Goal: Transaction & Acquisition: Purchase product/service

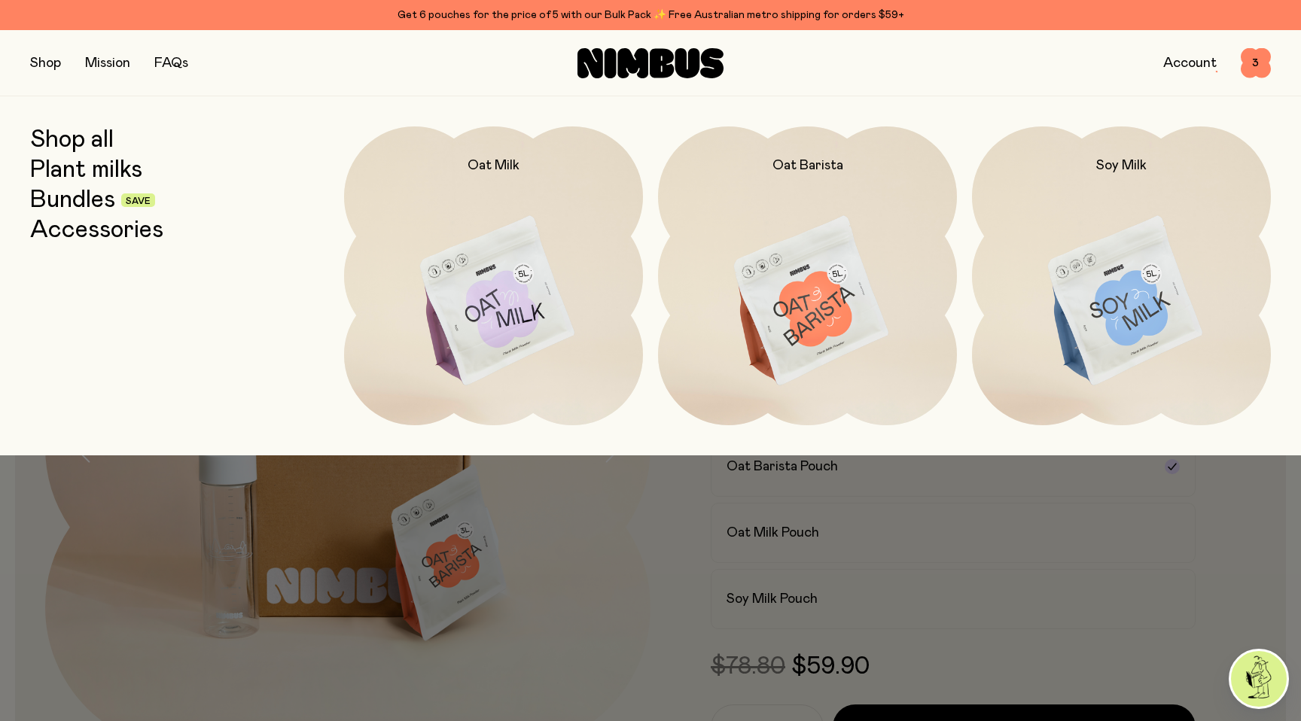
click at [64, 166] on link "Plant milks" at bounding box center [86, 170] width 112 height 27
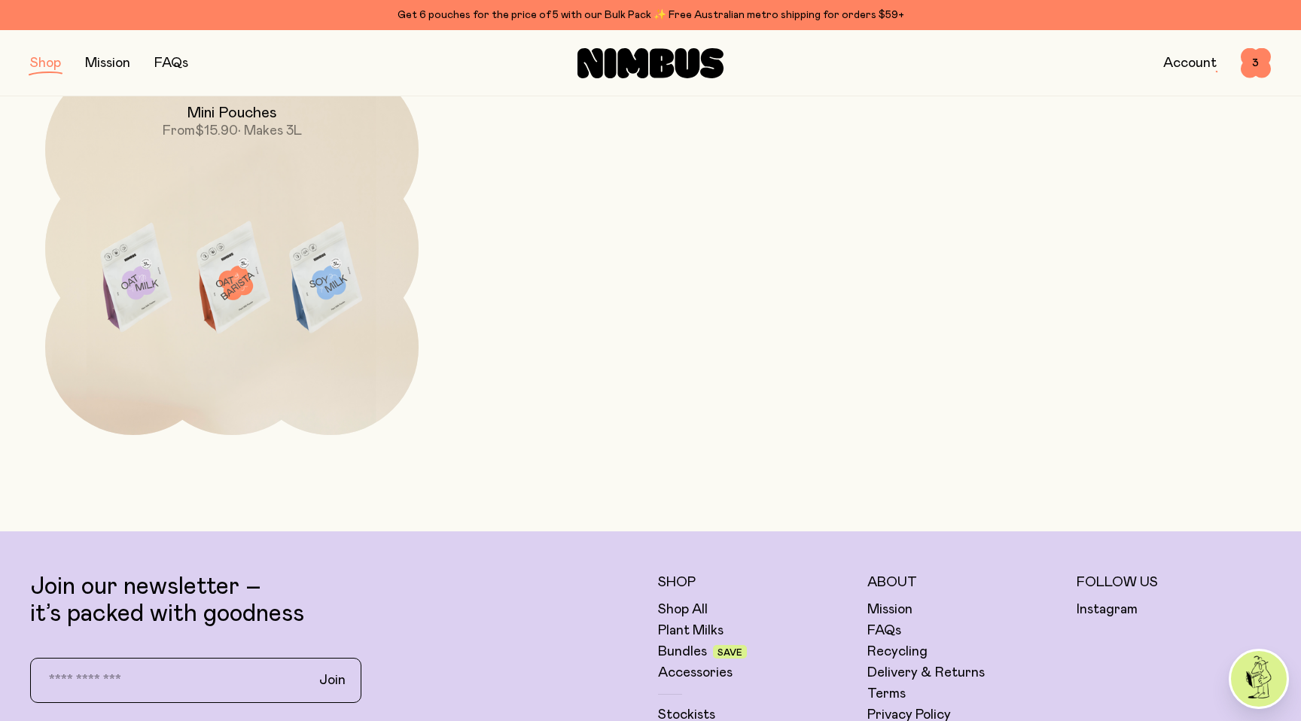
scroll to position [688, 0]
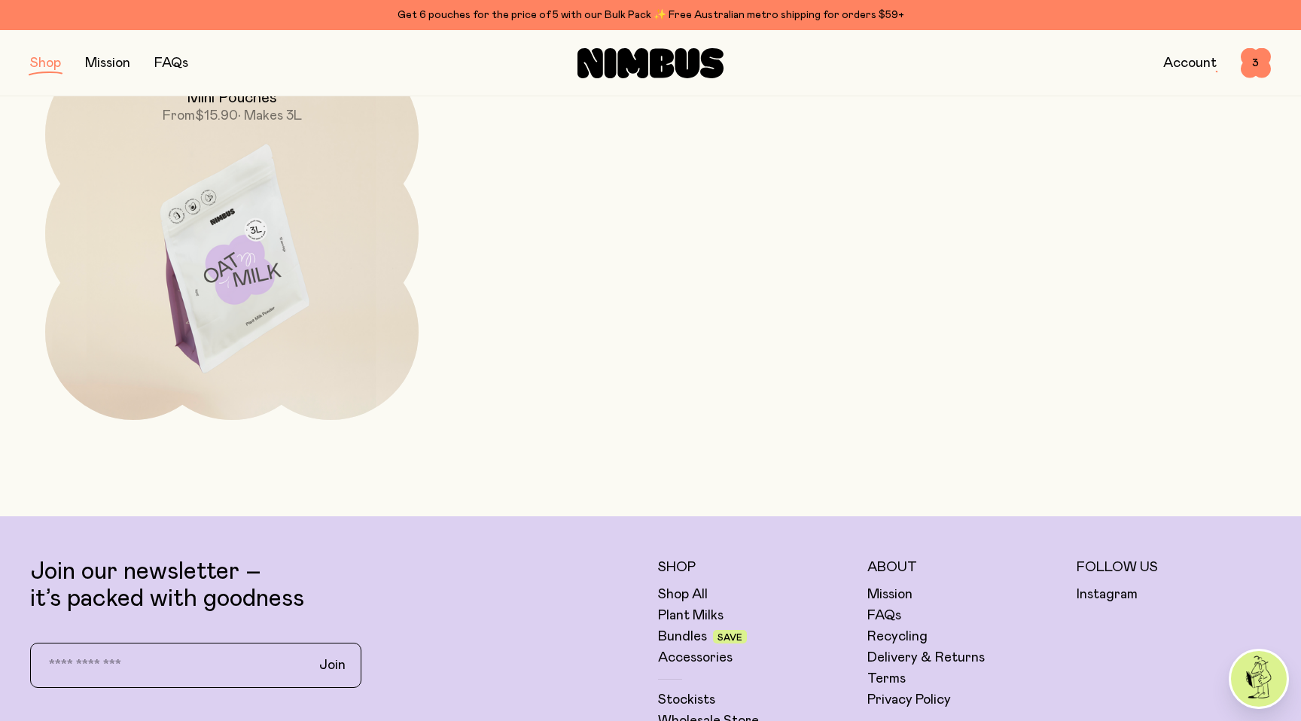
click at [352, 239] on img at bounding box center [231, 266] width 373 height 439
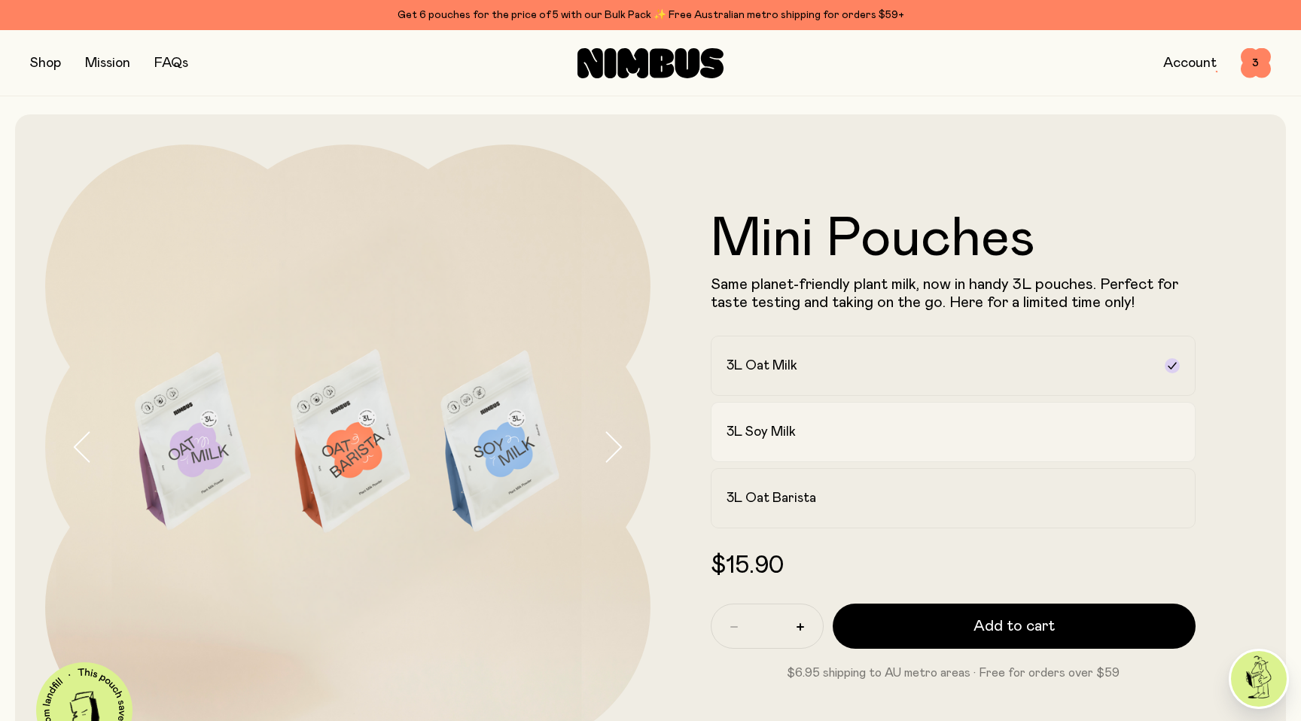
click at [827, 428] on div "3L Soy Milk" at bounding box center [940, 432] width 426 height 18
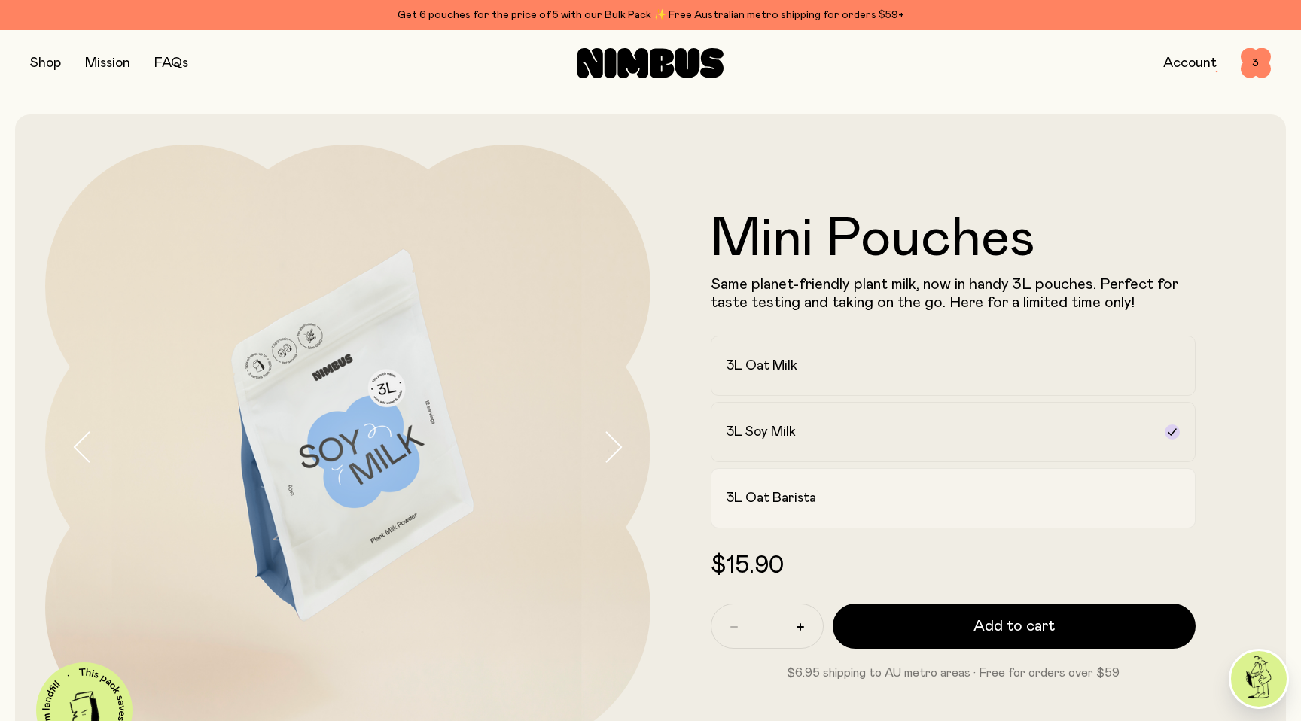
click at [812, 503] on h2 "3L Oat Barista" at bounding box center [772, 498] width 90 height 18
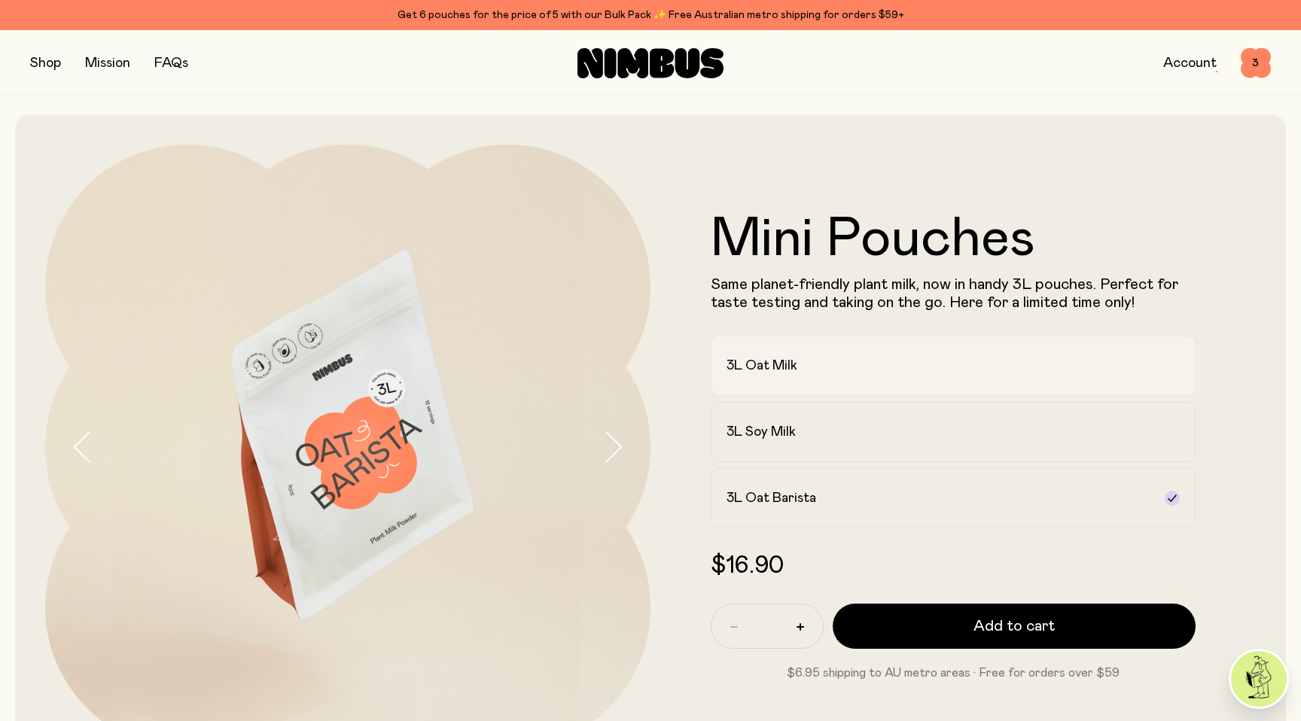
click at [840, 356] on label "3L Oat Milk" at bounding box center [953, 366] width 485 height 60
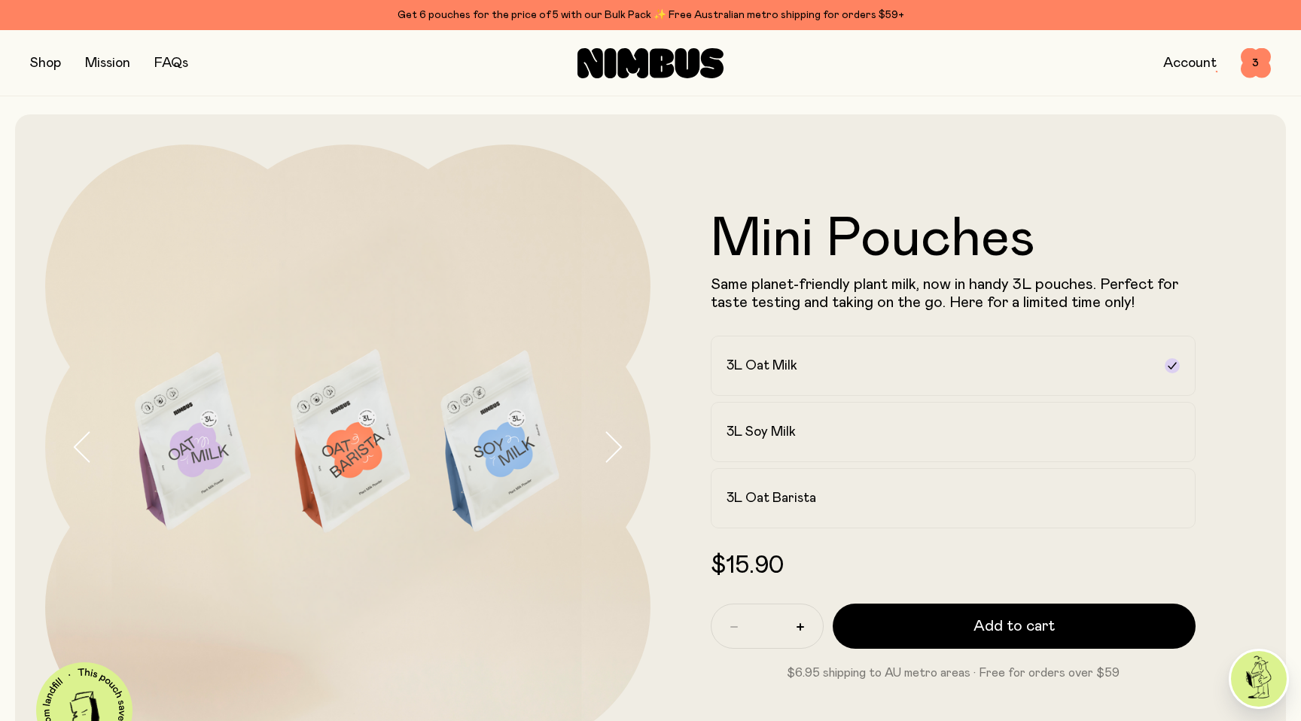
click at [43, 66] on button "button" at bounding box center [45, 63] width 31 height 21
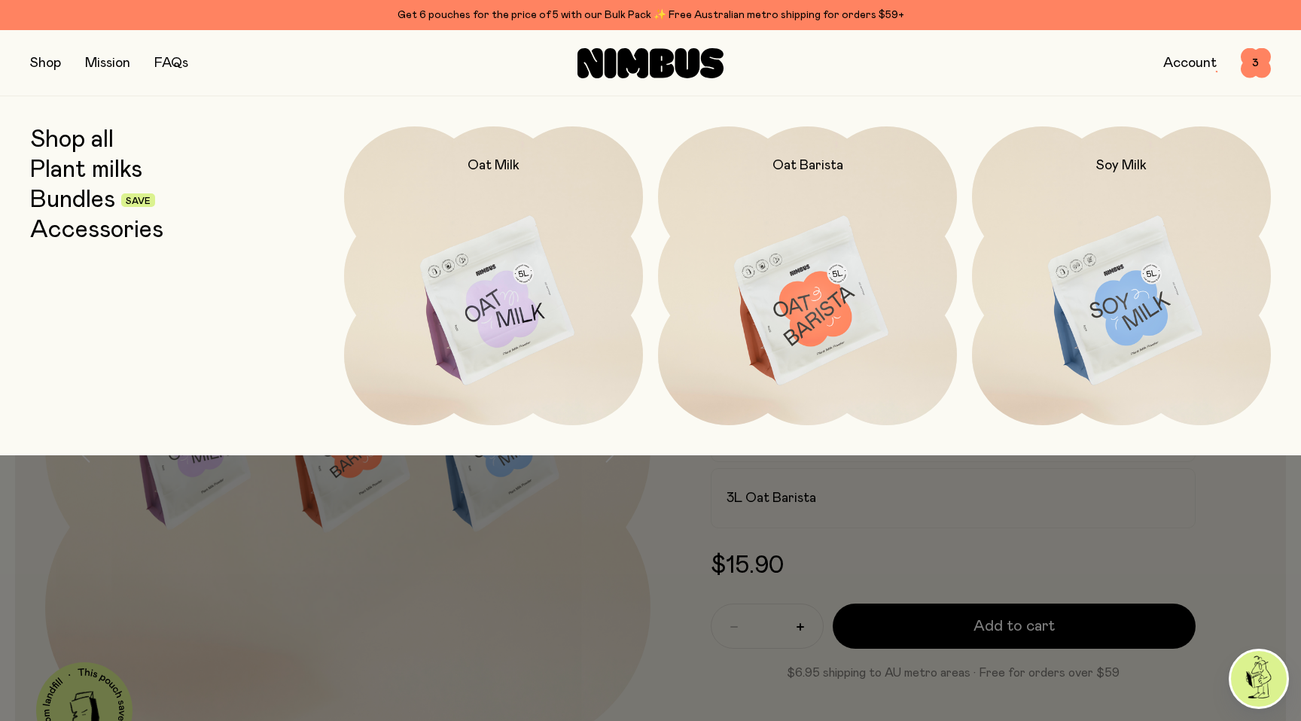
click at [63, 140] on link "Shop all" at bounding box center [72, 139] width 84 height 27
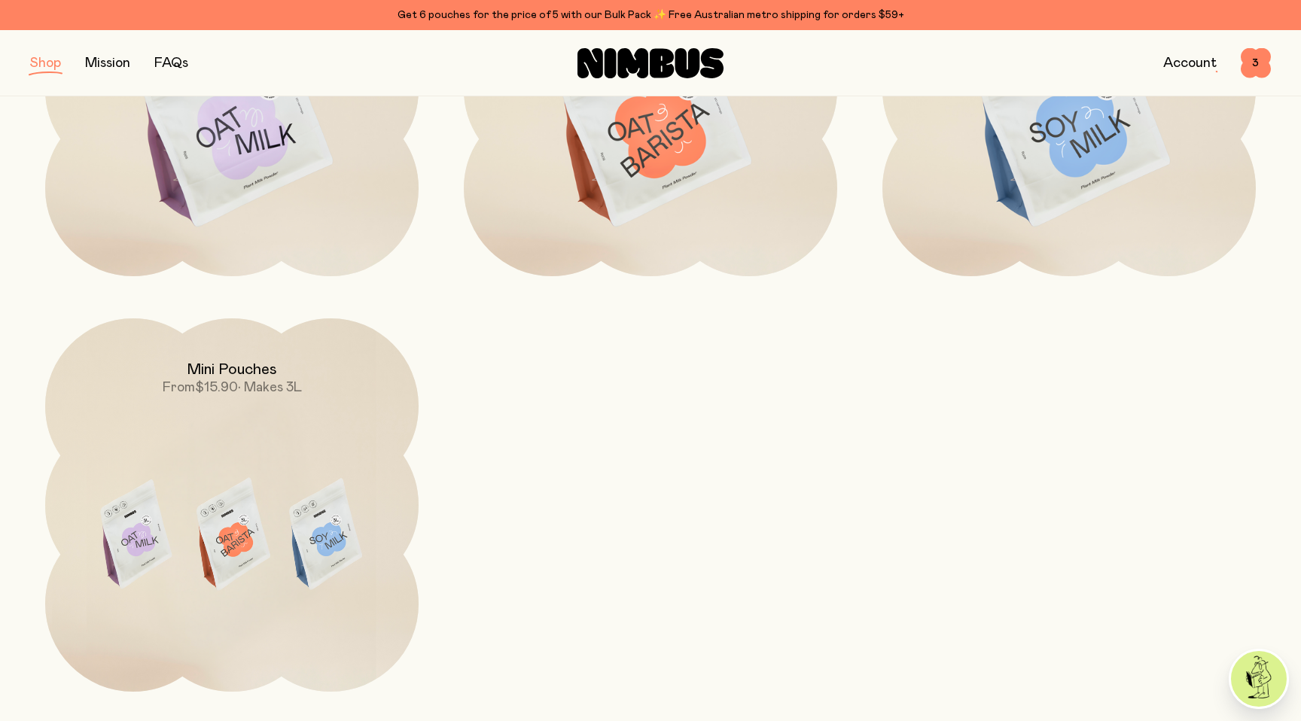
scroll to position [417, 0]
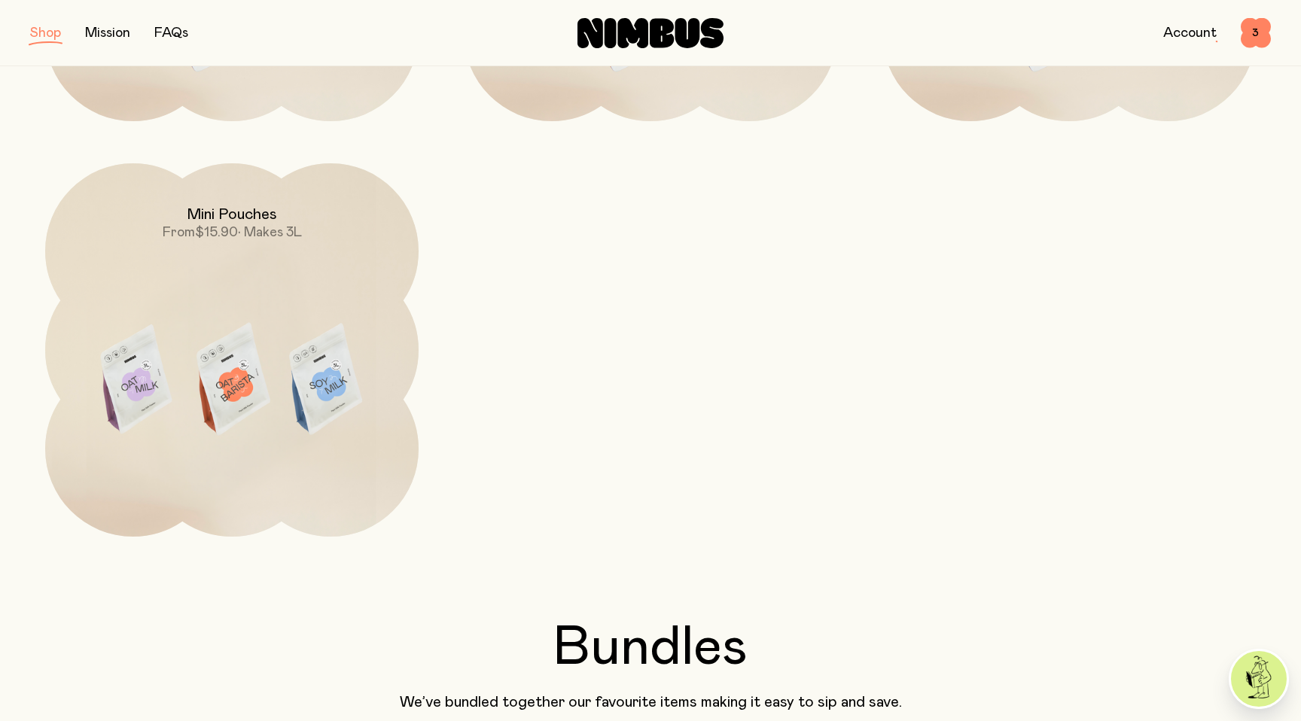
scroll to position [543, 0]
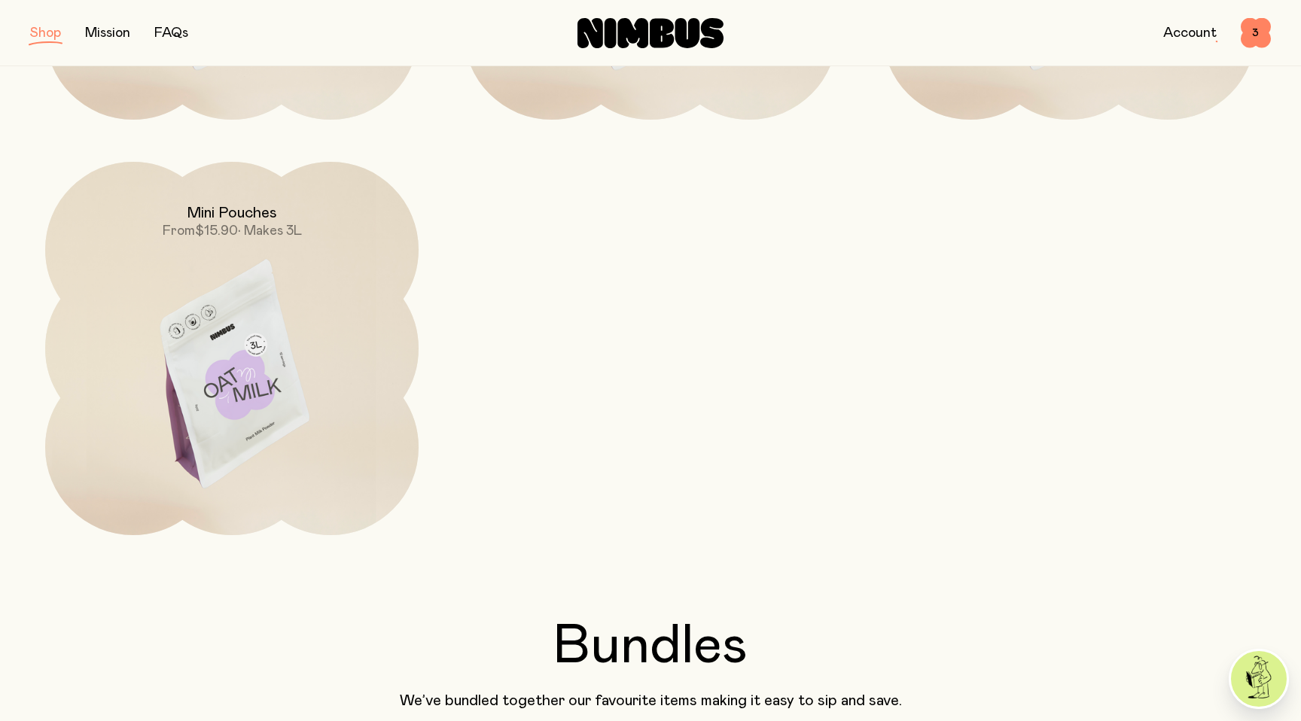
click at [350, 366] on img at bounding box center [231, 381] width 373 height 439
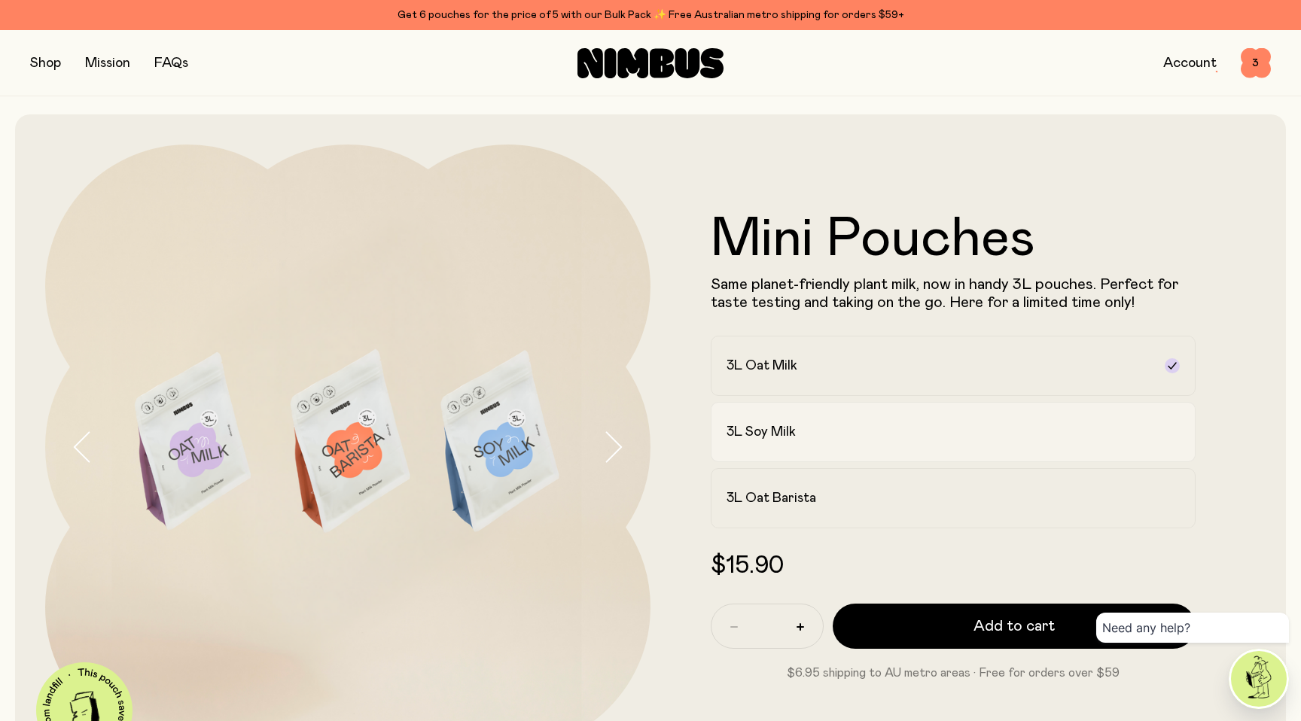
click at [803, 433] on div "3L Soy Milk" at bounding box center [940, 432] width 426 height 18
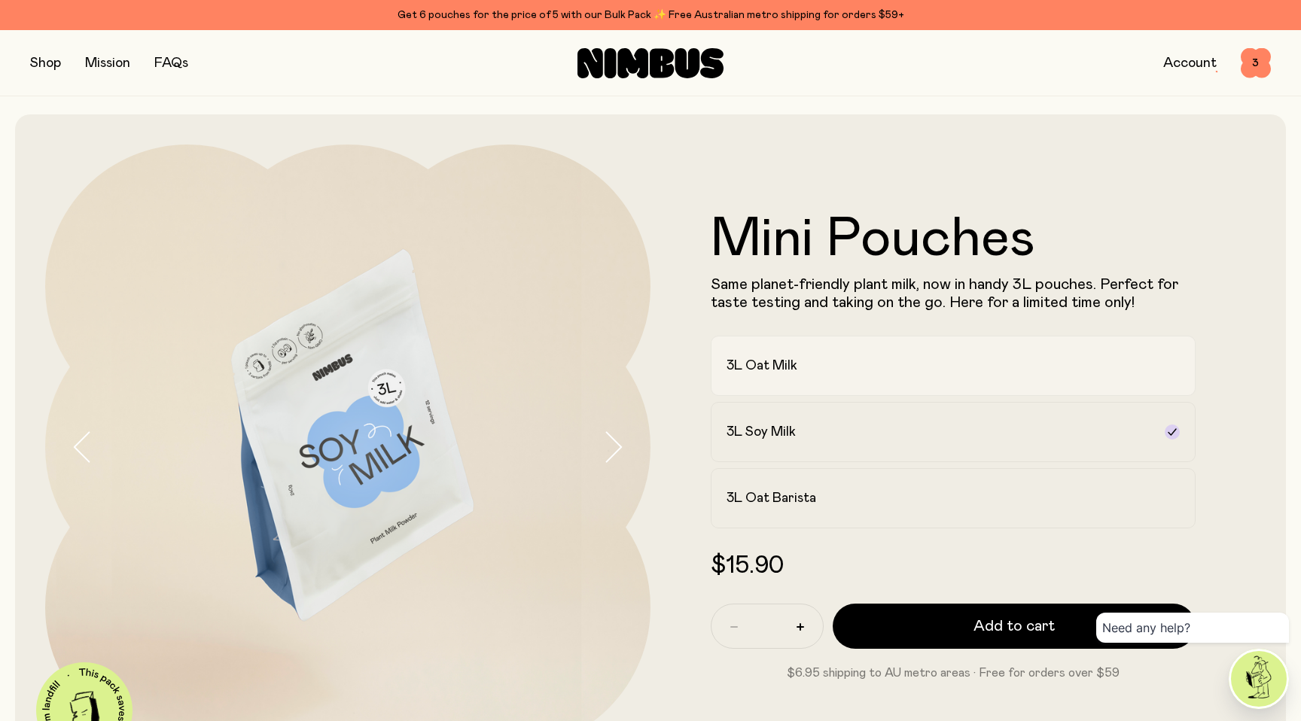
click at [785, 372] on h2 "3L Oat Milk" at bounding box center [762, 366] width 71 height 18
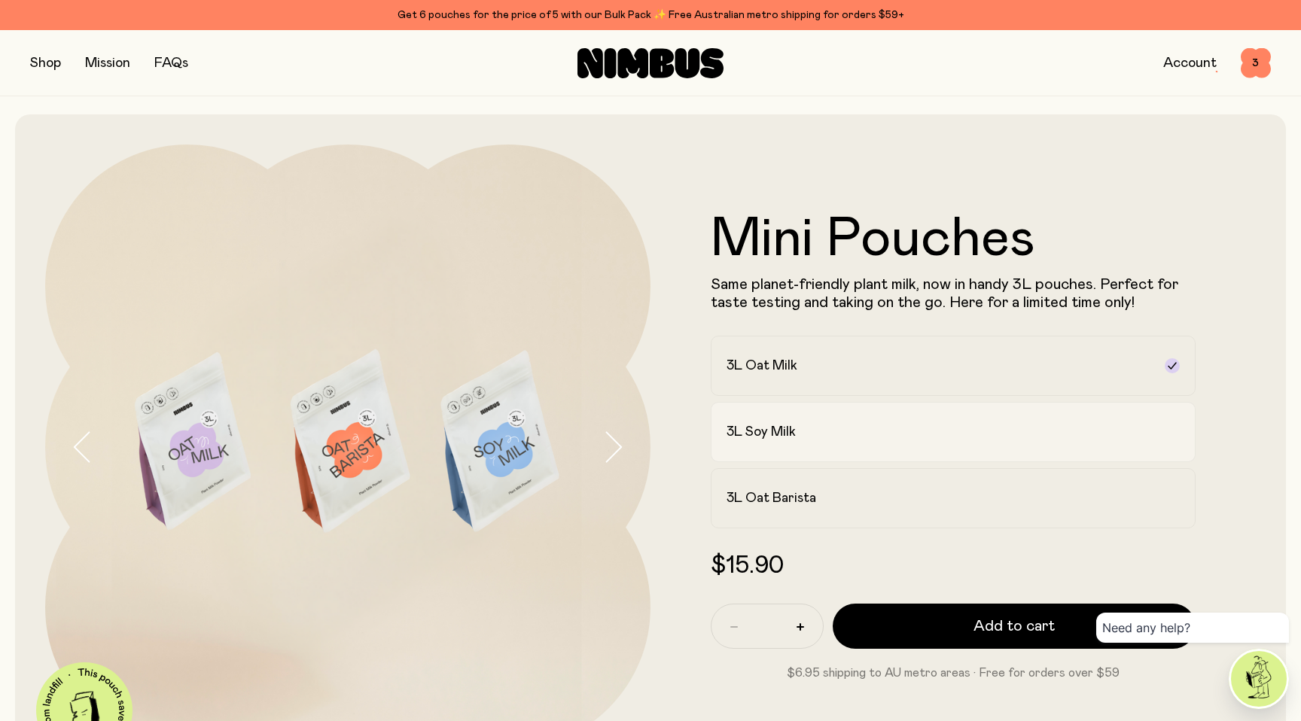
click at [803, 436] on div "3L Soy Milk" at bounding box center [940, 432] width 426 height 18
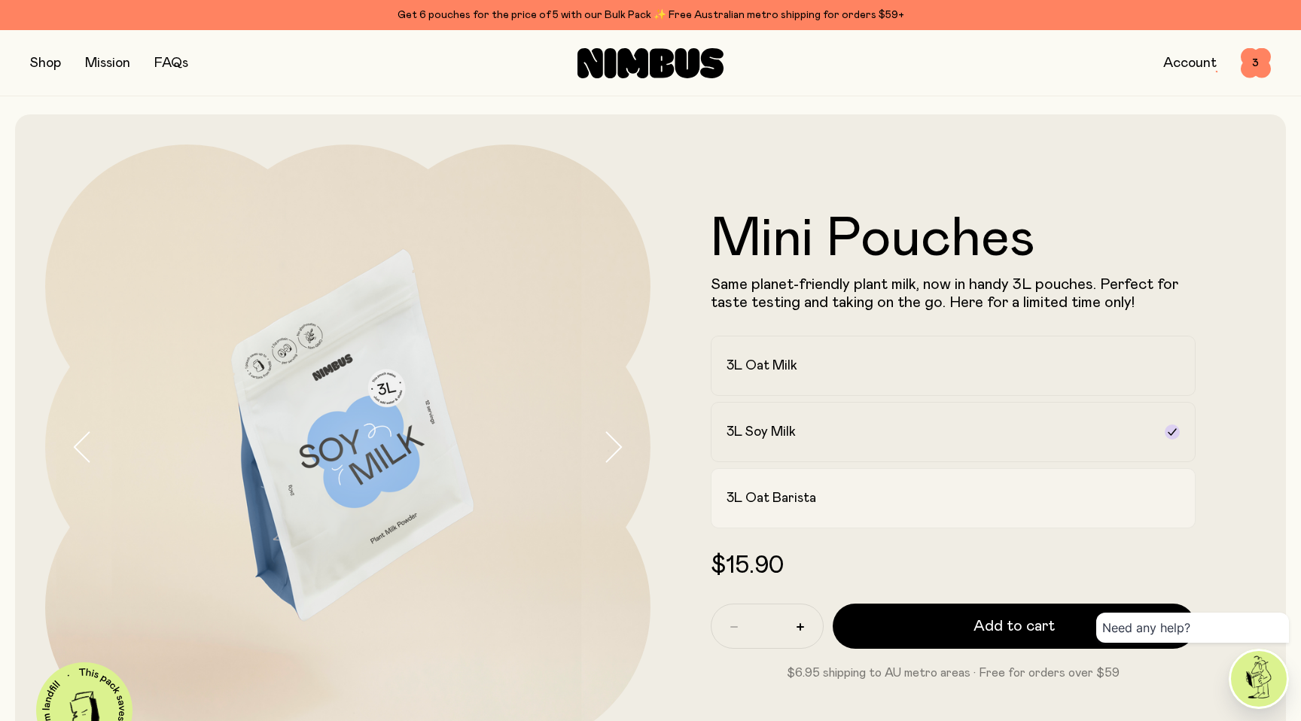
click at [806, 507] on label "3L Oat Barista" at bounding box center [953, 498] width 485 height 60
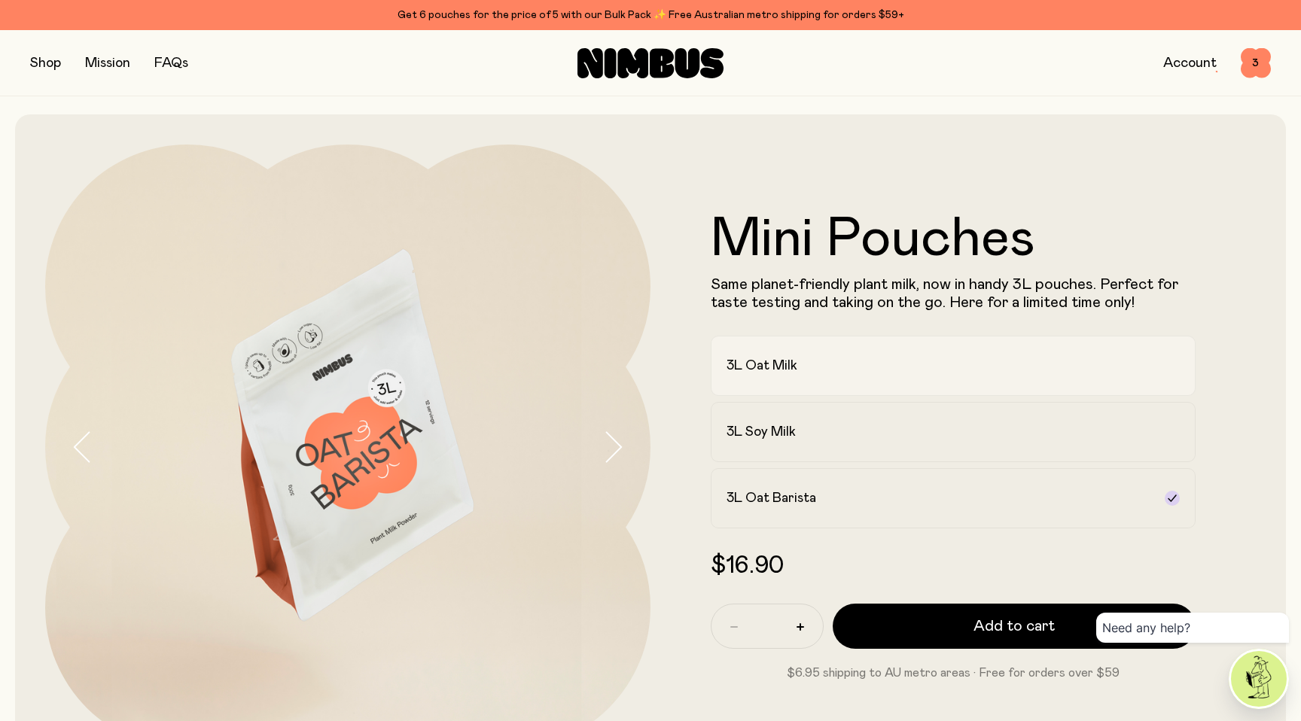
click at [776, 378] on label "3L Oat Milk" at bounding box center [953, 366] width 485 height 60
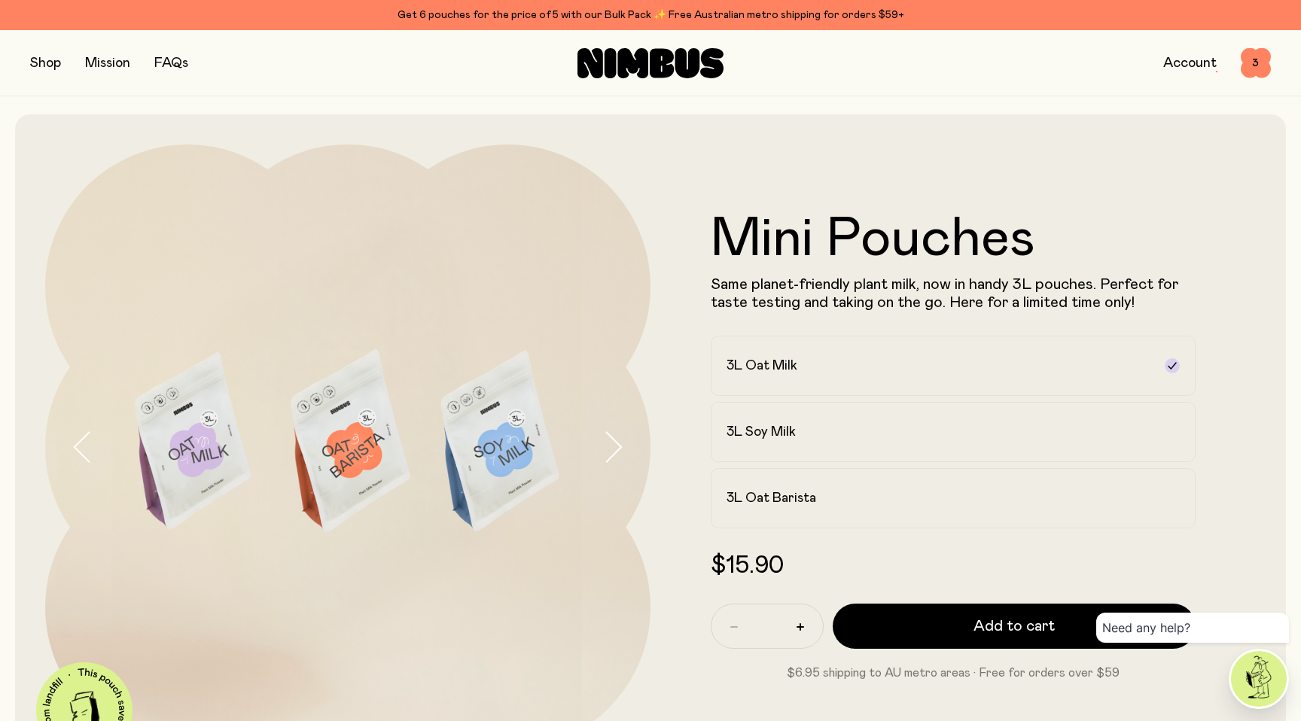
click at [603, 455] on icon "button" at bounding box center [612, 447] width 21 height 32
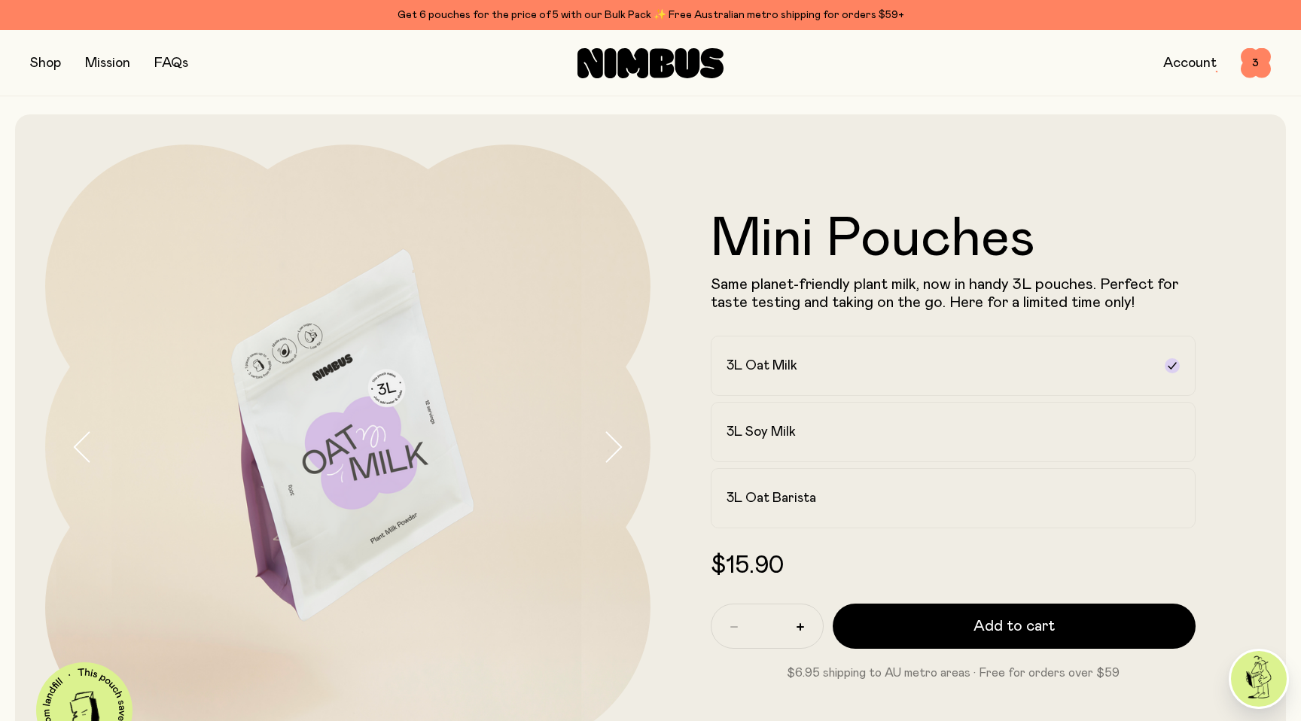
click at [608, 450] on icon "button" at bounding box center [612, 447] width 21 height 32
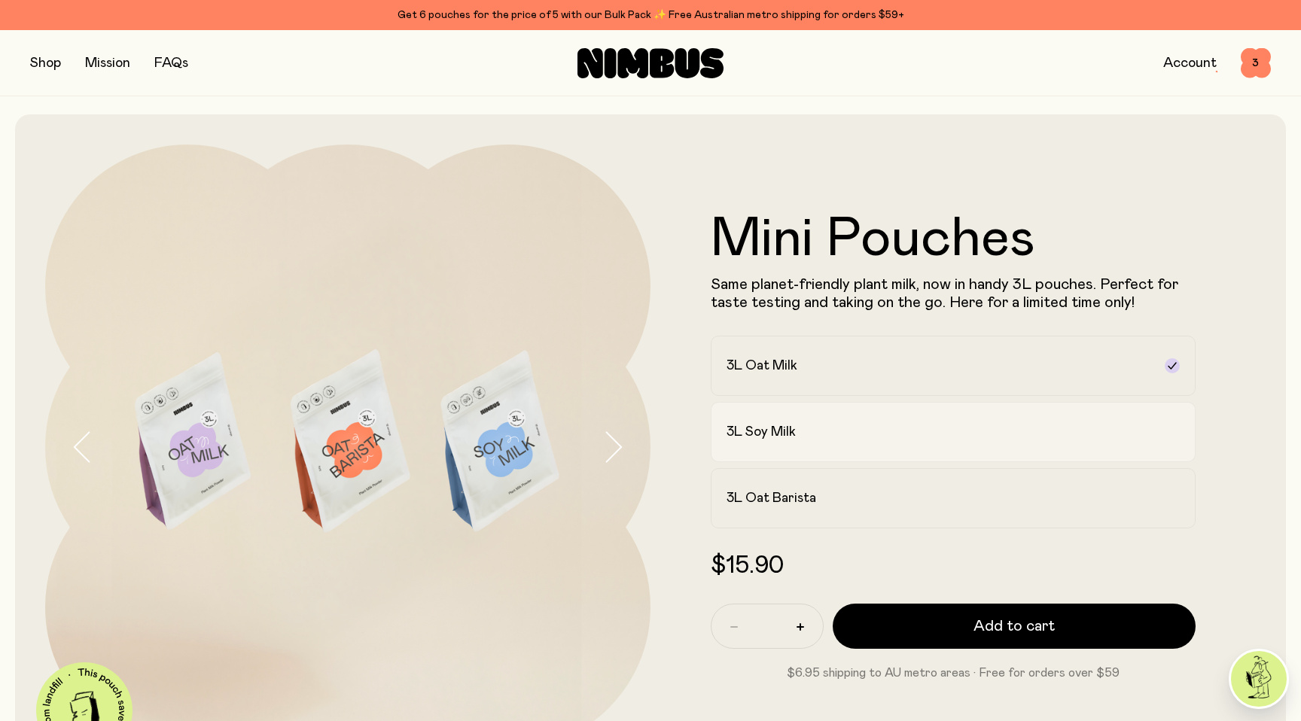
click at [743, 441] on label "3L Soy Milk" at bounding box center [953, 432] width 485 height 60
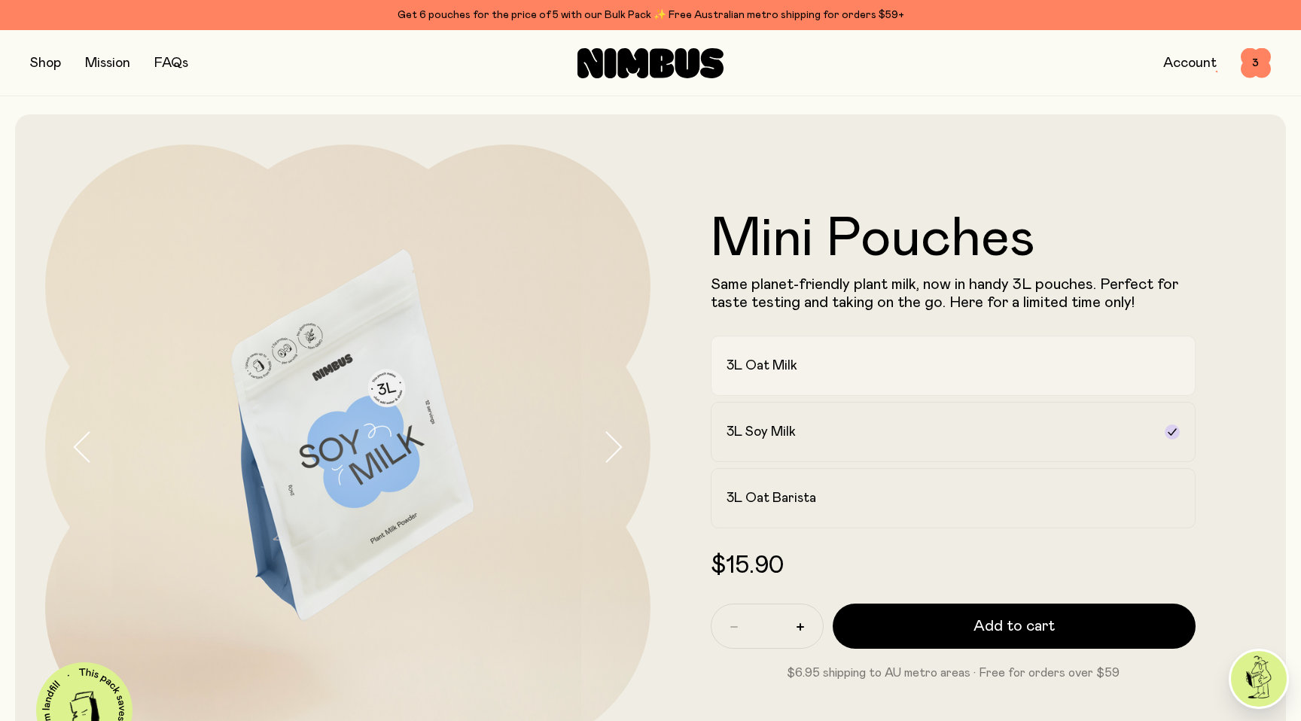
click at [758, 360] on h2 "3L Oat Milk" at bounding box center [762, 366] width 71 height 18
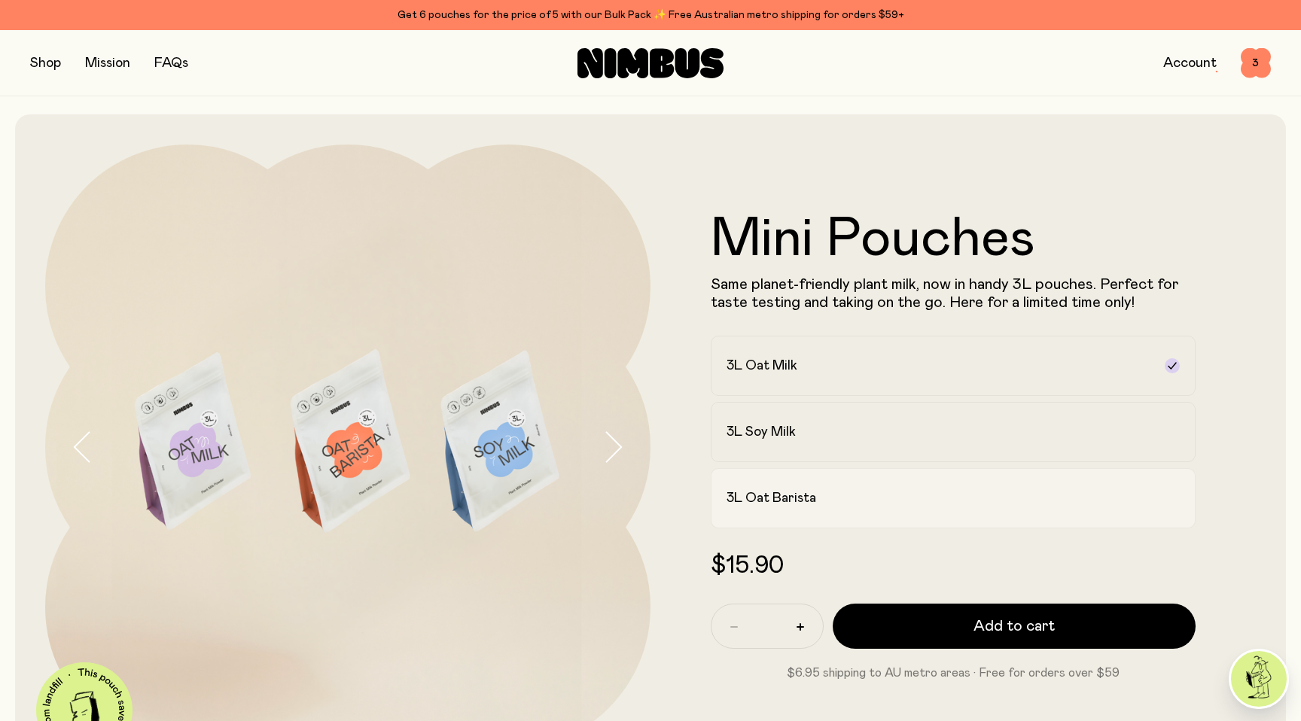
click at [773, 502] on h2 "3L Oat Barista" at bounding box center [772, 498] width 90 height 18
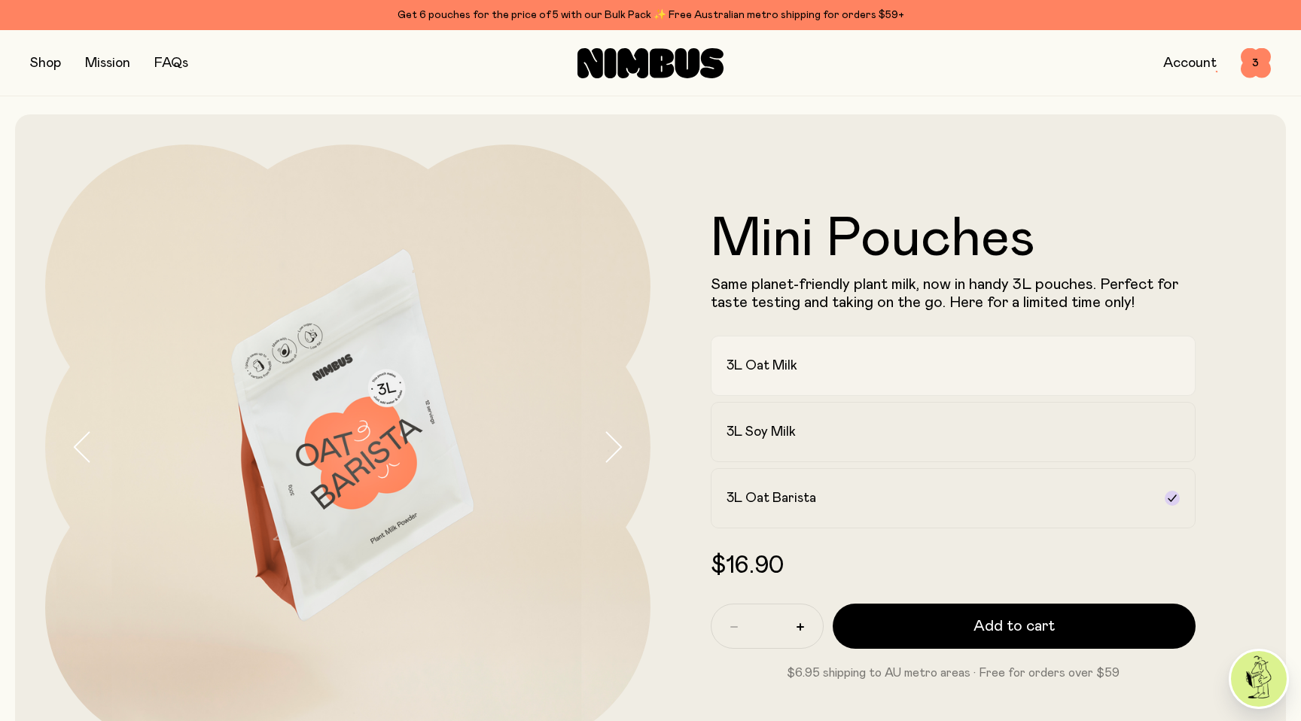
click at [774, 373] on h2 "3L Oat Milk" at bounding box center [762, 366] width 71 height 18
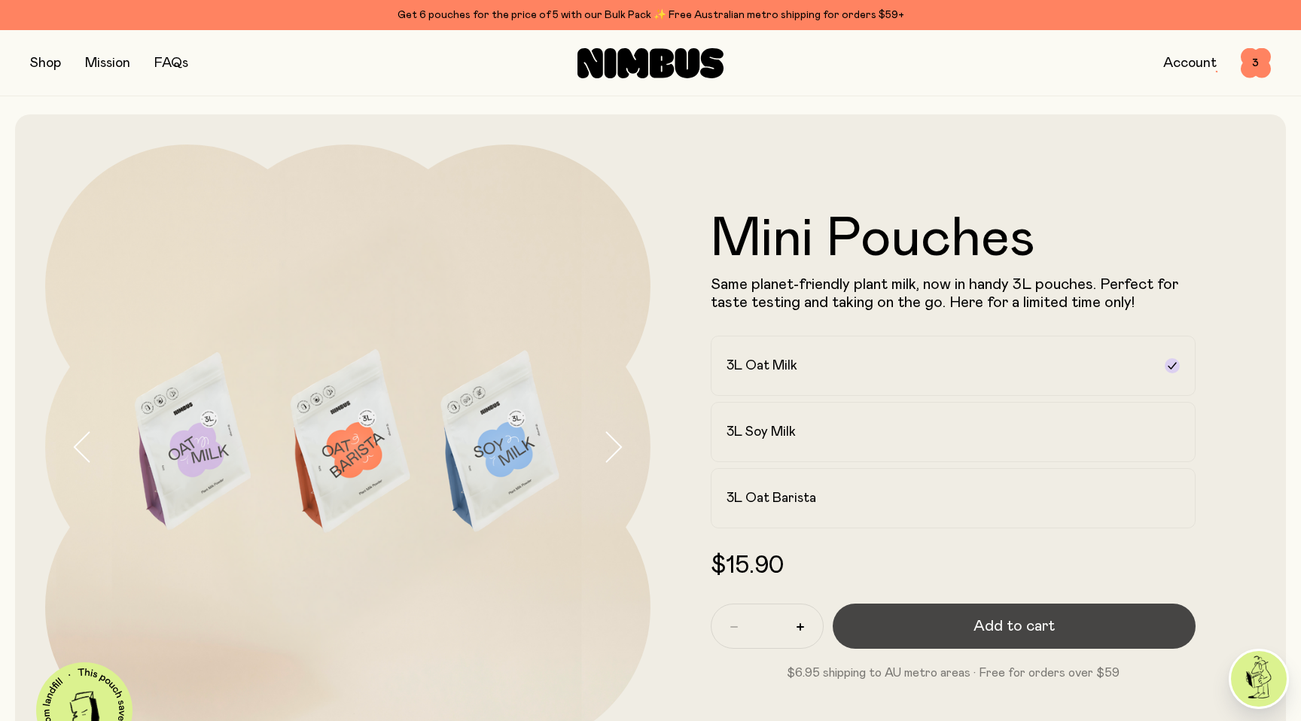
click at [953, 635] on button "Add to cart" at bounding box center [1014, 626] width 363 height 45
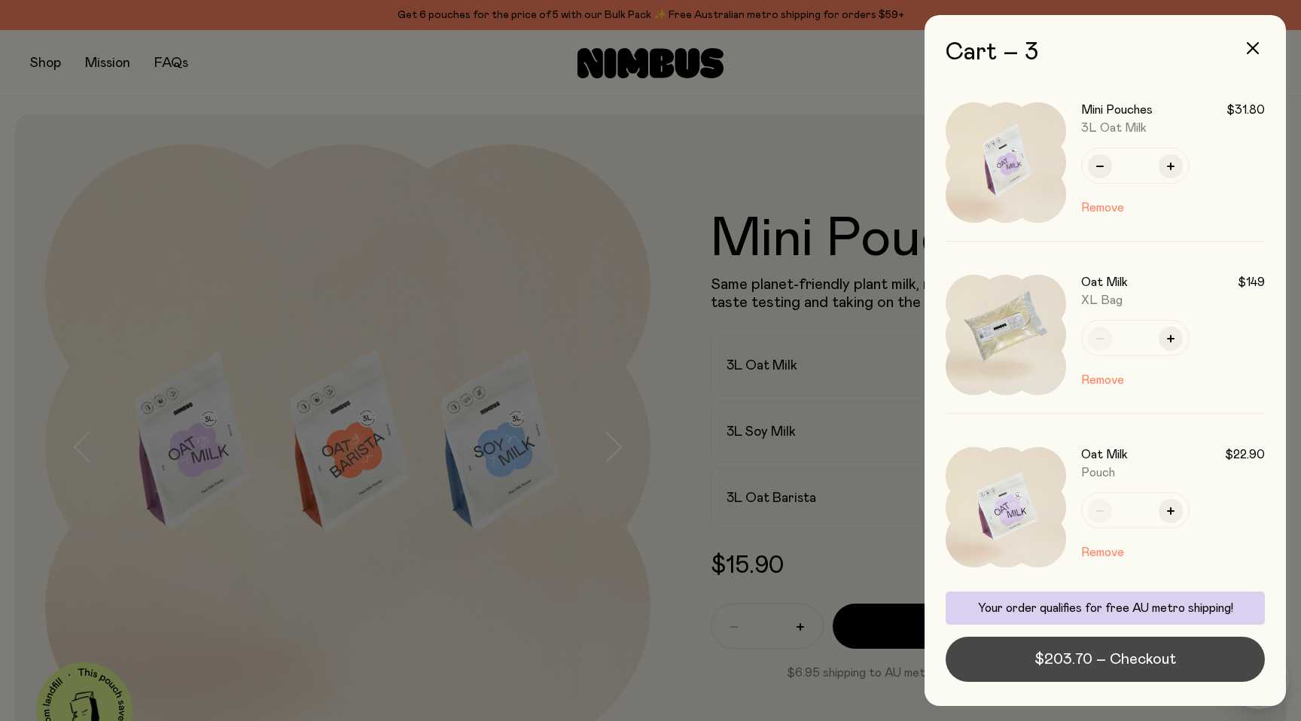
click at [1106, 666] on span "$203.70 – Checkout" at bounding box center [1106, 659] width 142 height 21
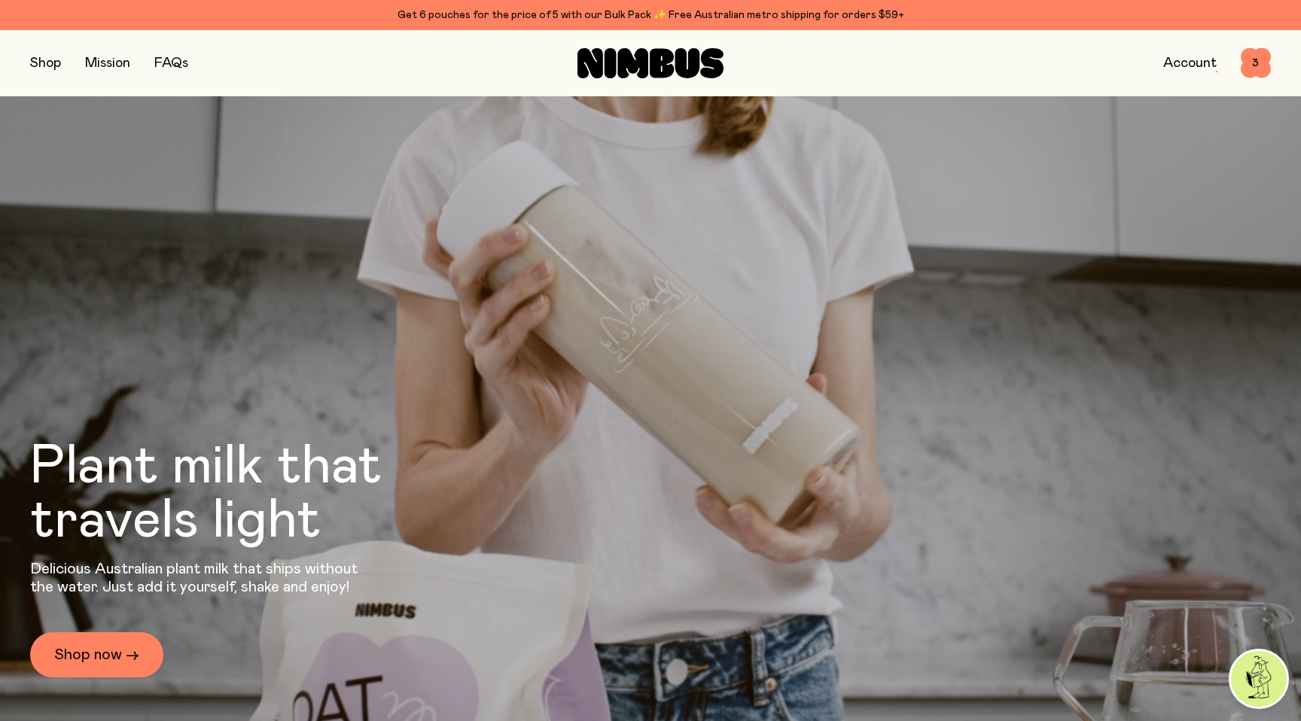
click at [43, 61] on button "button" at bounding box center [45, 63] width 31 height 21
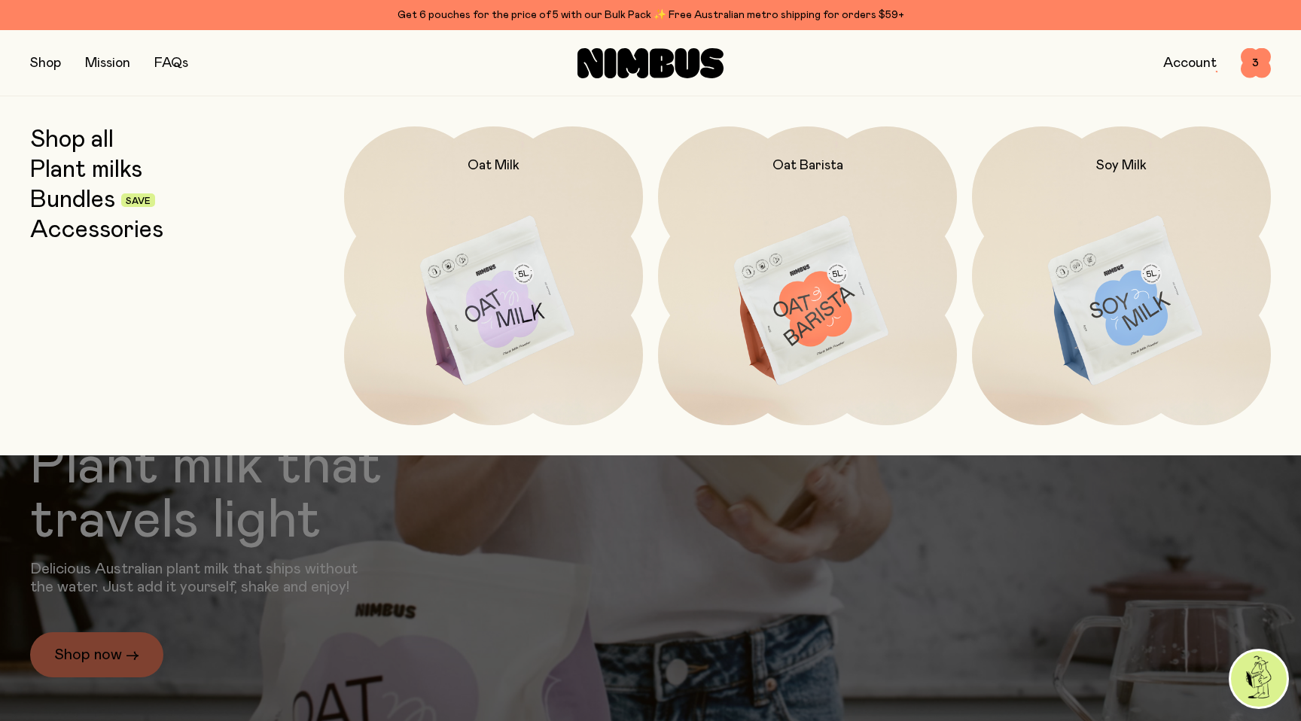
click at [84, 202] on link "Bundles" at bounding box center [72, 200] width 85 height 27
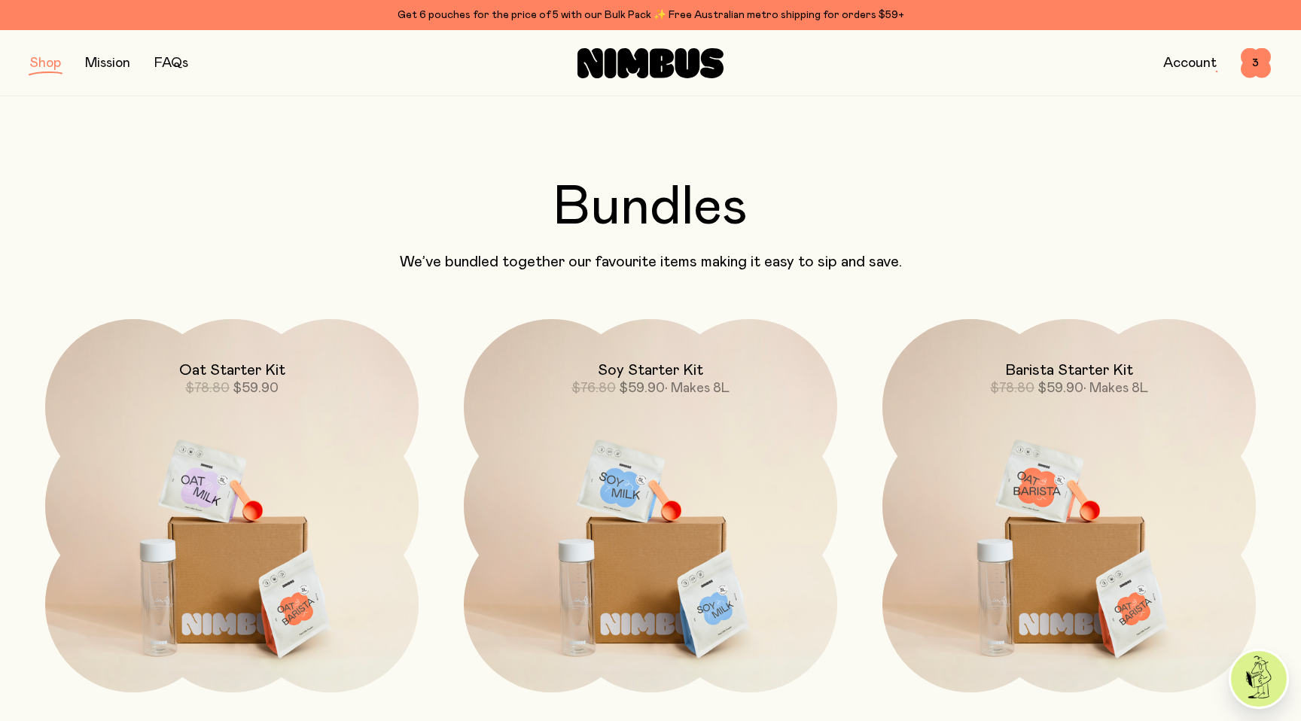
click at [43, 66] on button "button" at bounding box center [45, 63] width 31 height 21
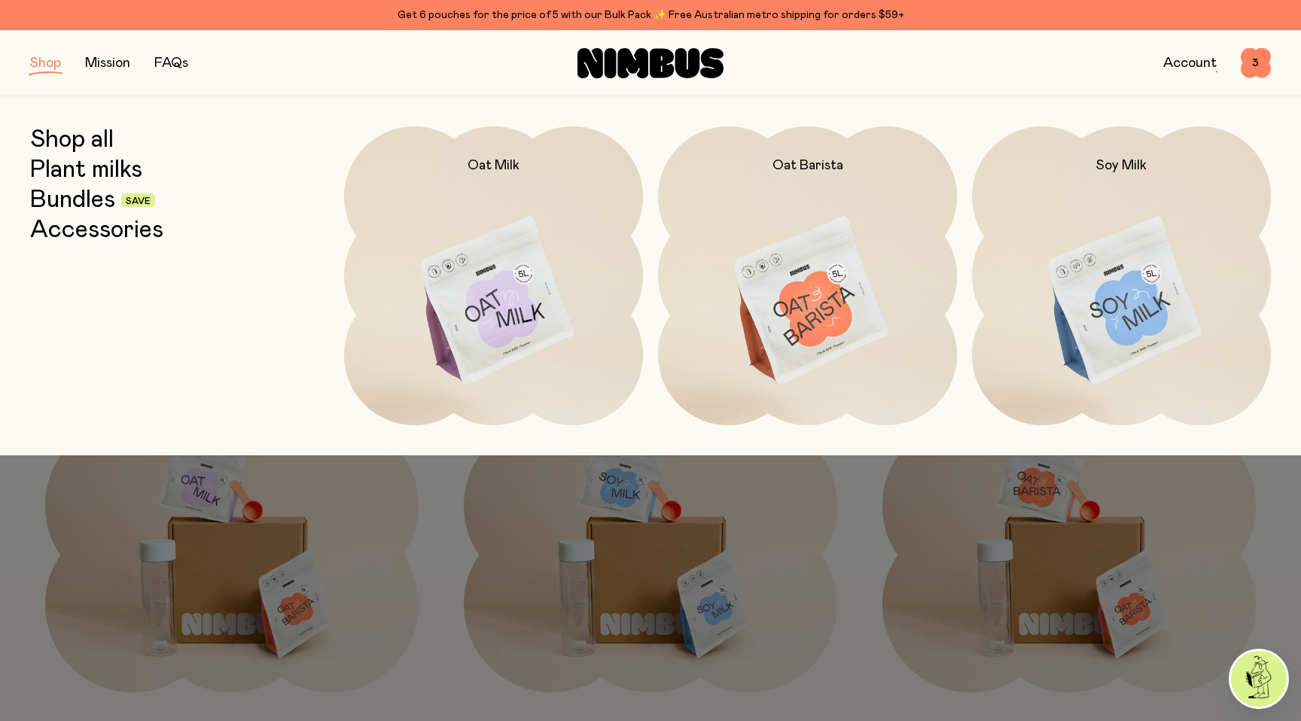
click at [98, 166] on link "Plant milks" at bounding box center [86, 170] width 112 height 27
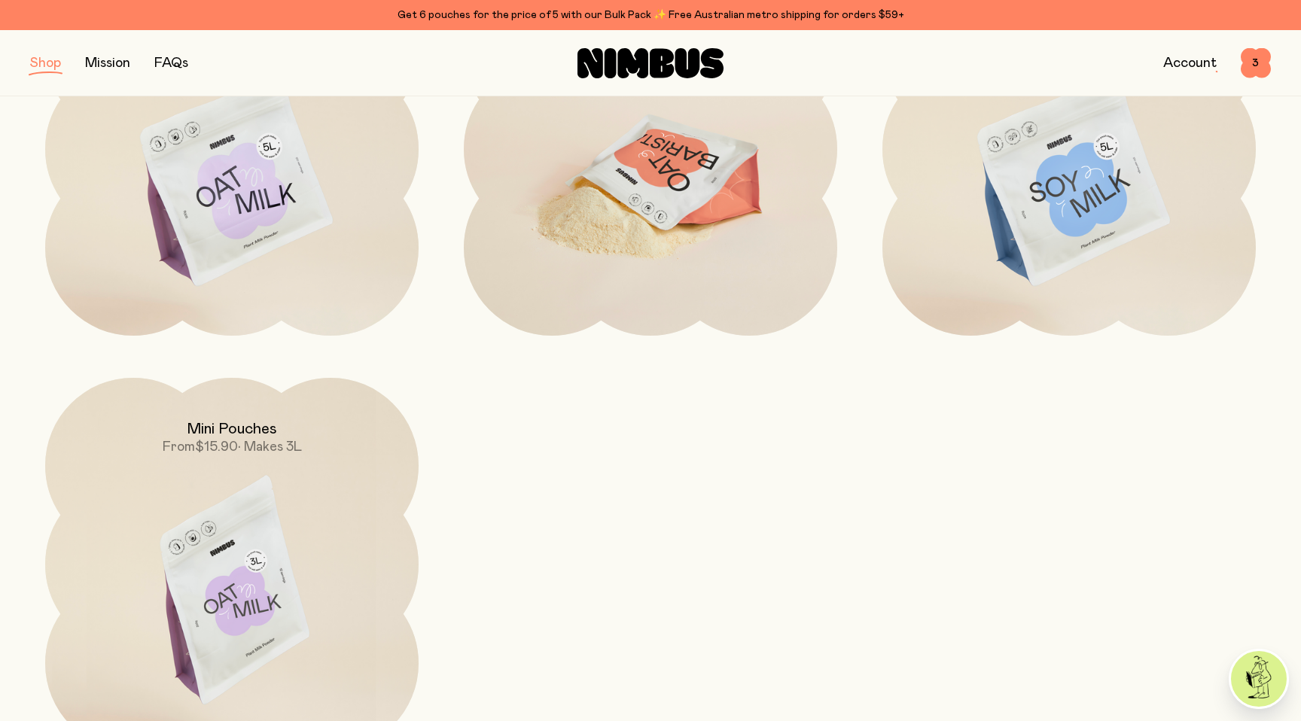
scroll to position [477, 0]
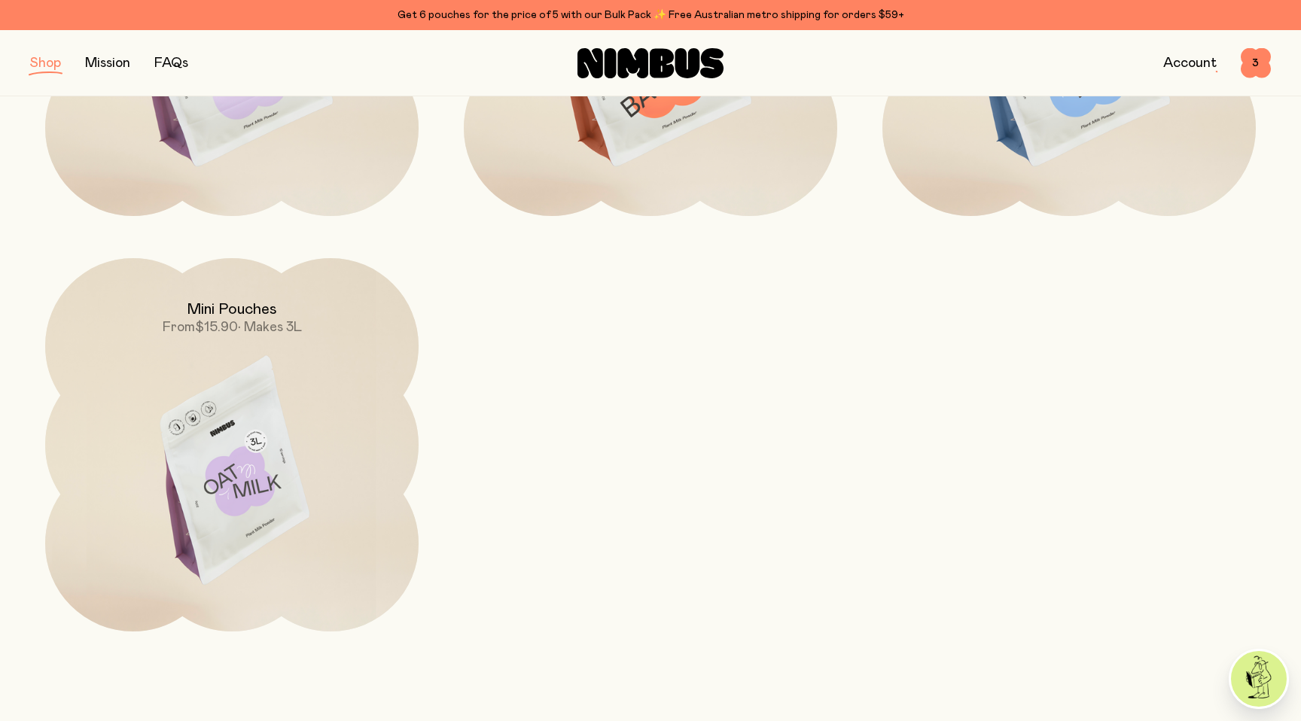
click at [317, 332] on div "Mini Pouches From $15.90 • Makes 3L" at bounding box center [231, 297] width 373 height 78
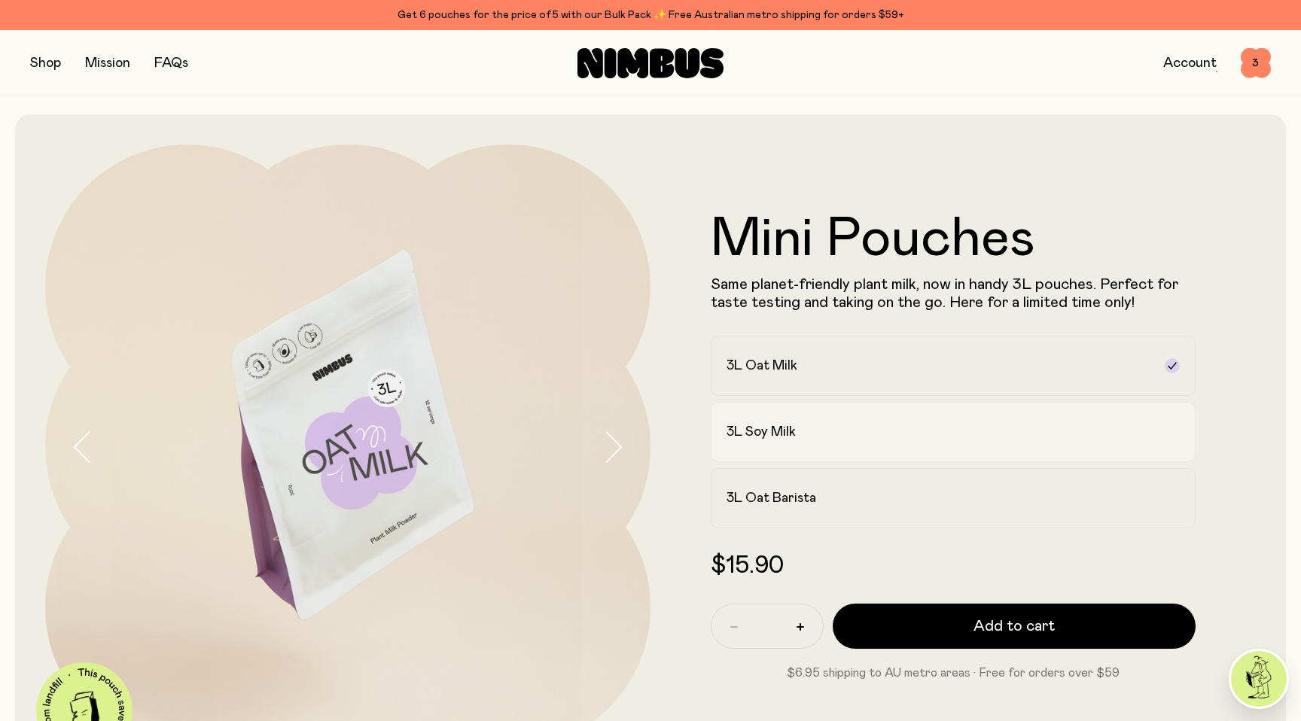
click at [858, 424] on div "3L Soy Milk" at bounding box center [940, 432] width 426 height 18
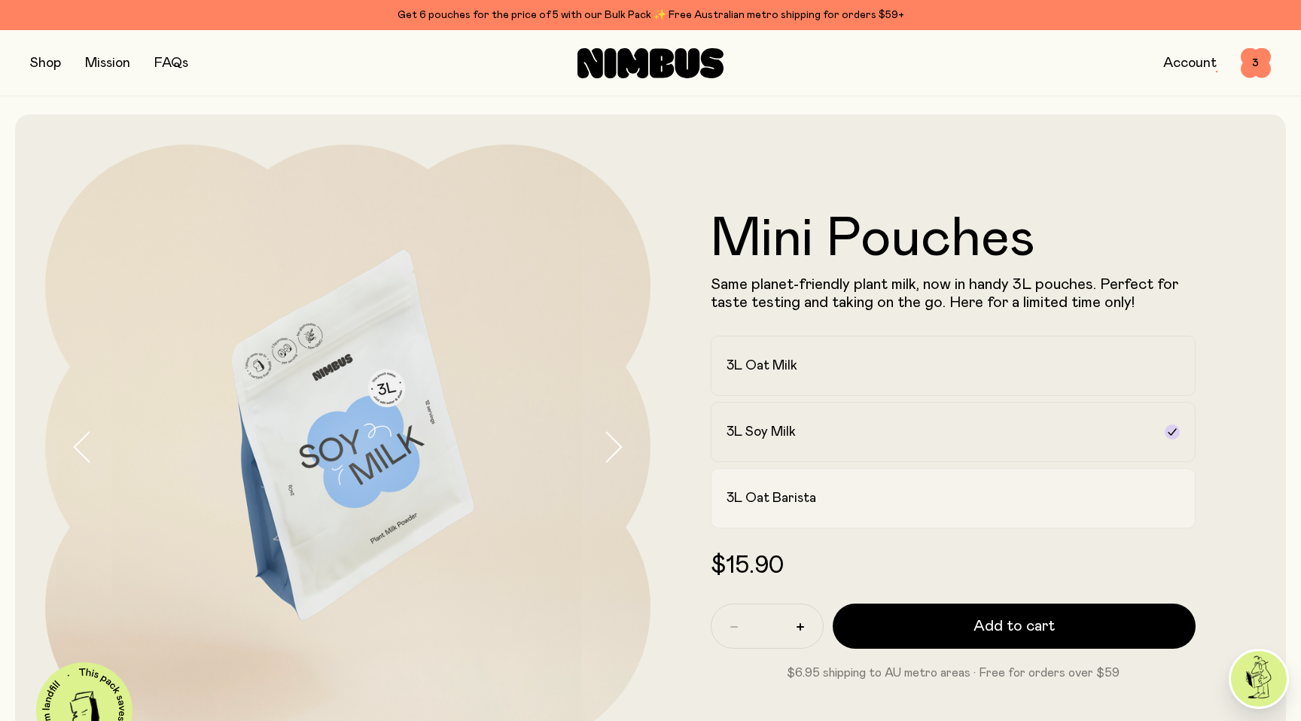
click at [849, 492] on div "3L Oat Barista" at bounding box center [940, 498] width 426 height 18
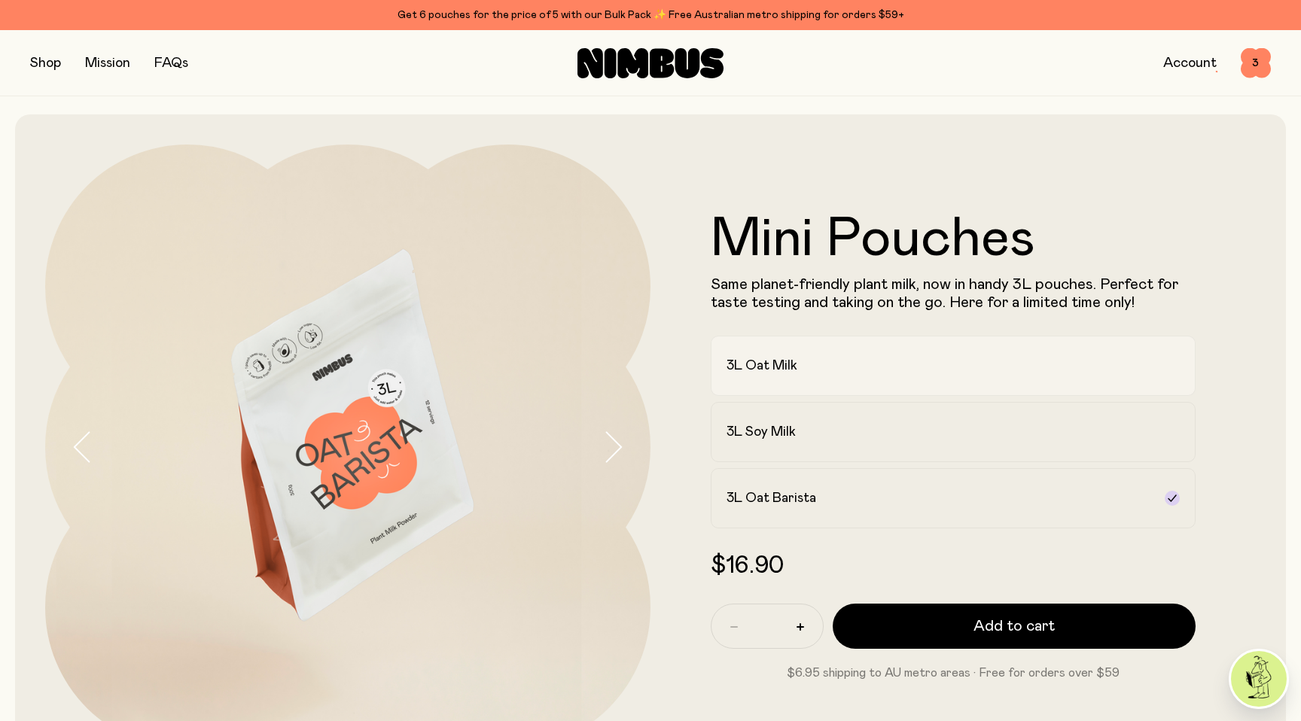
click at [808, 369] on div "3L Oat Milk" at bounding box center [940, 366] width 426 height 18
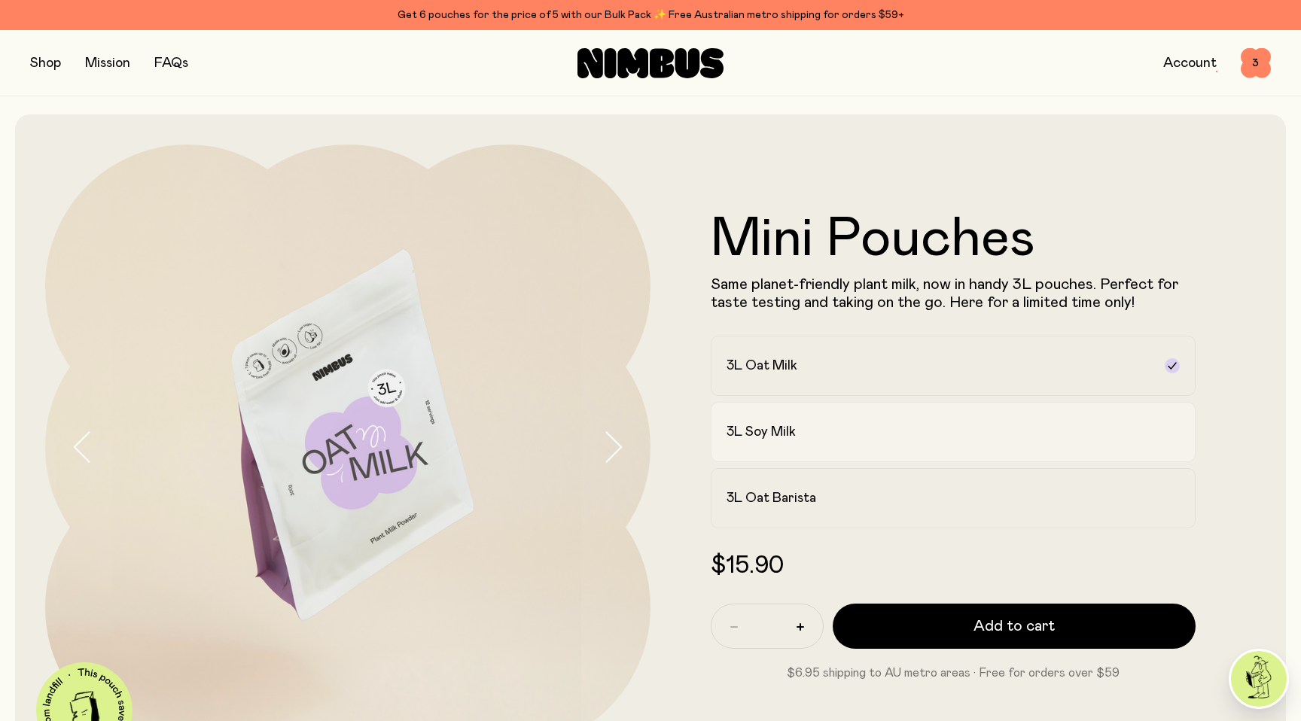
click at [809, 428] on div "3L Soy Milk" at bounding box center [940, 432] width 426 height 18
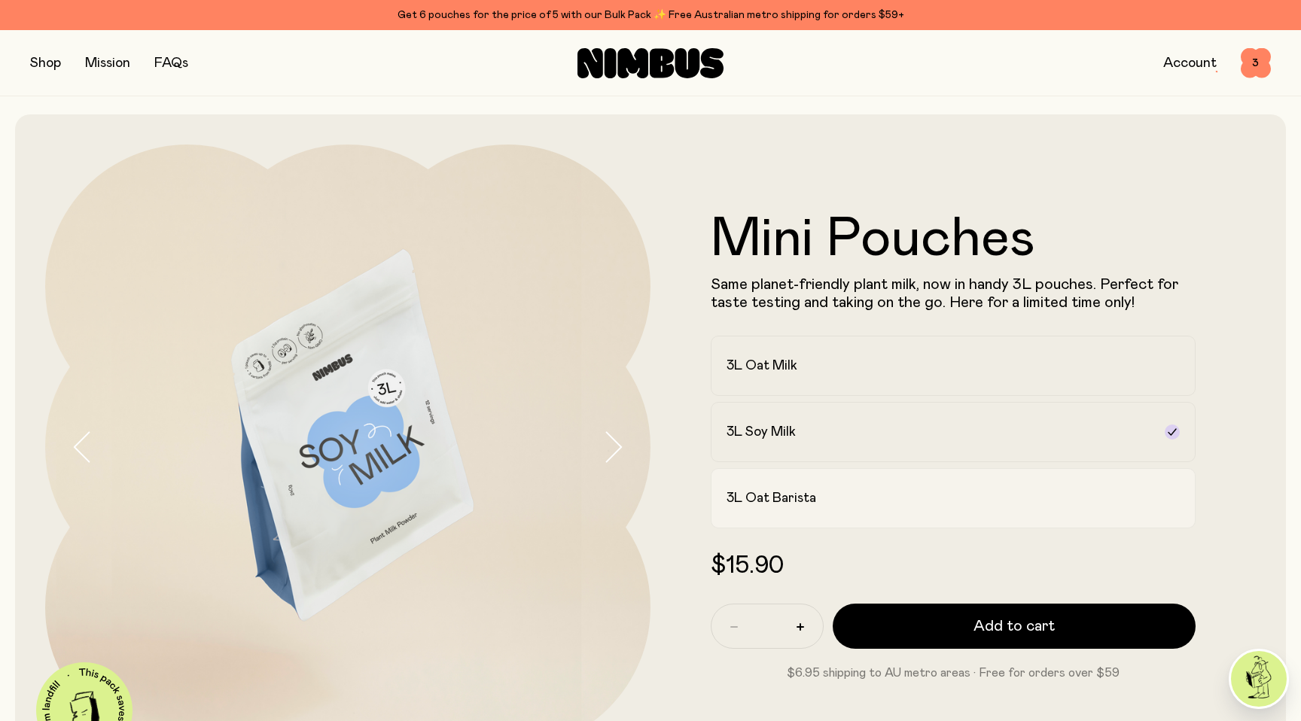
click at [815, 514] on label "3L Oat Barista" at bounding box center [953, 498] width 485 height 60
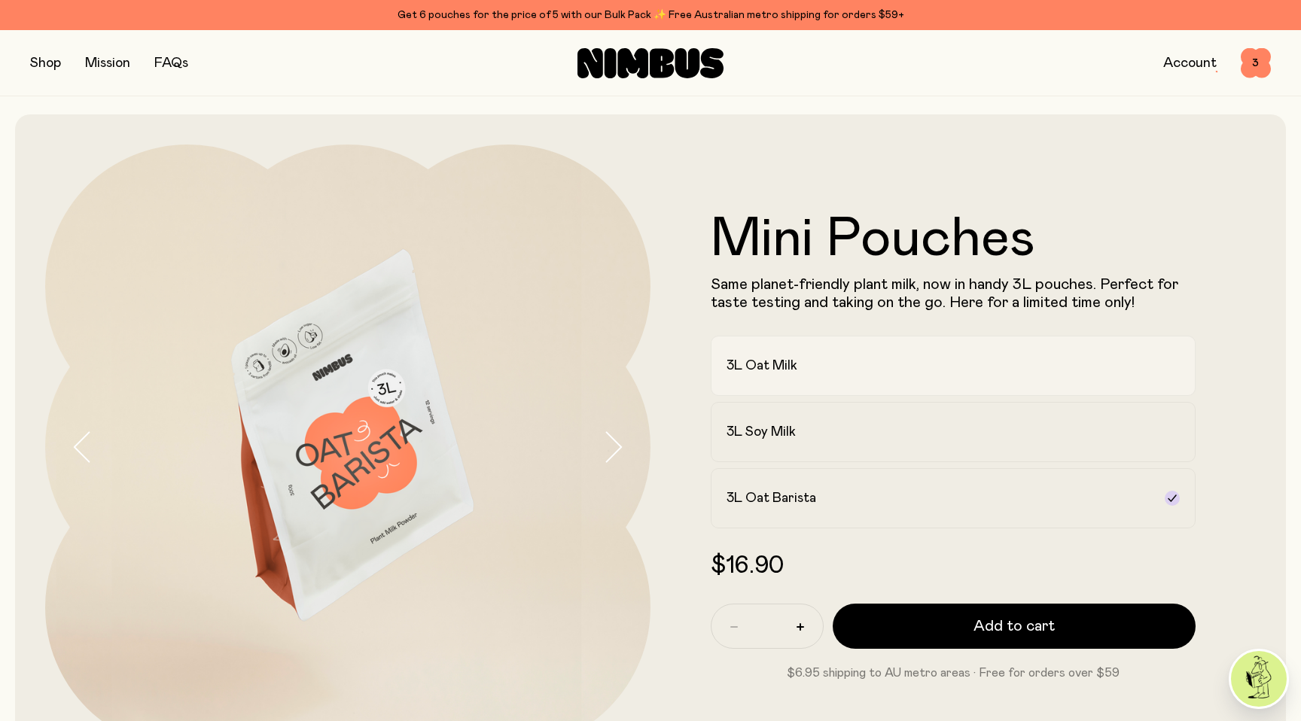
click at [753, 375] on label "3L Oat Milk" at bounding box center [953, 366] width 485 height 60
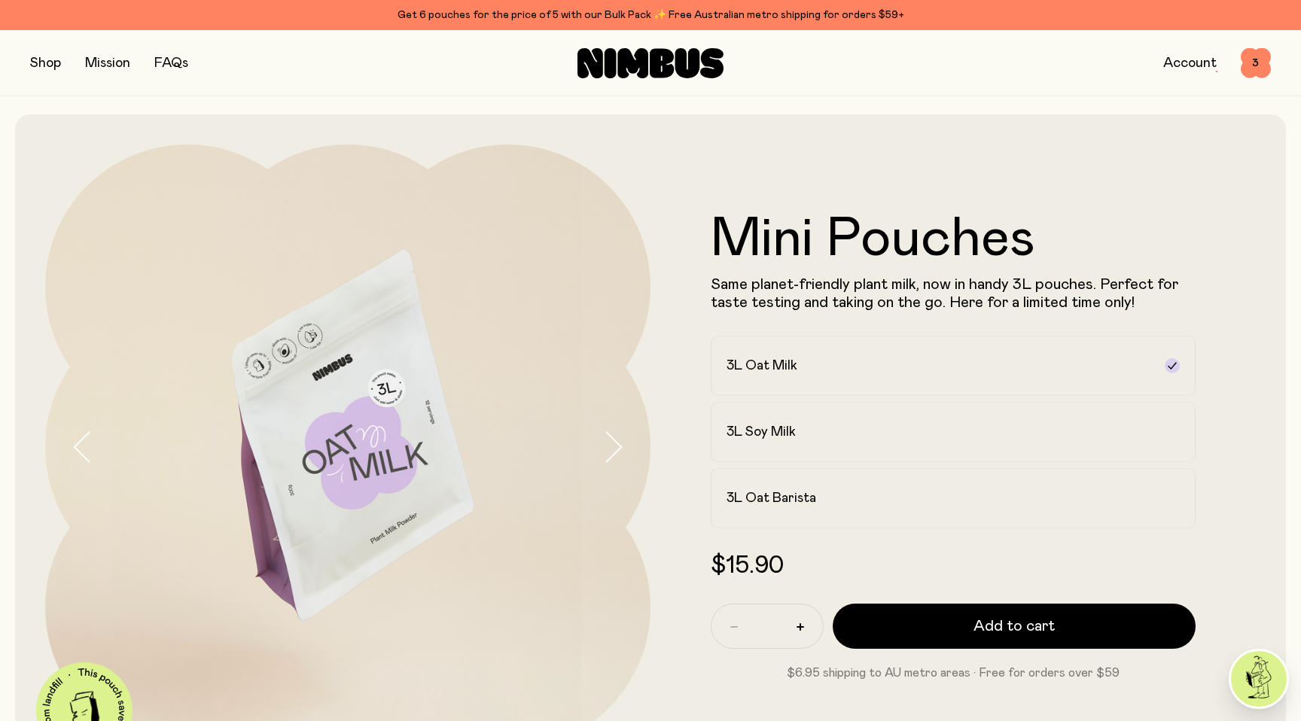
click at [35, 58] on button "button" at bounding box center [45, 63] width 31 height 21
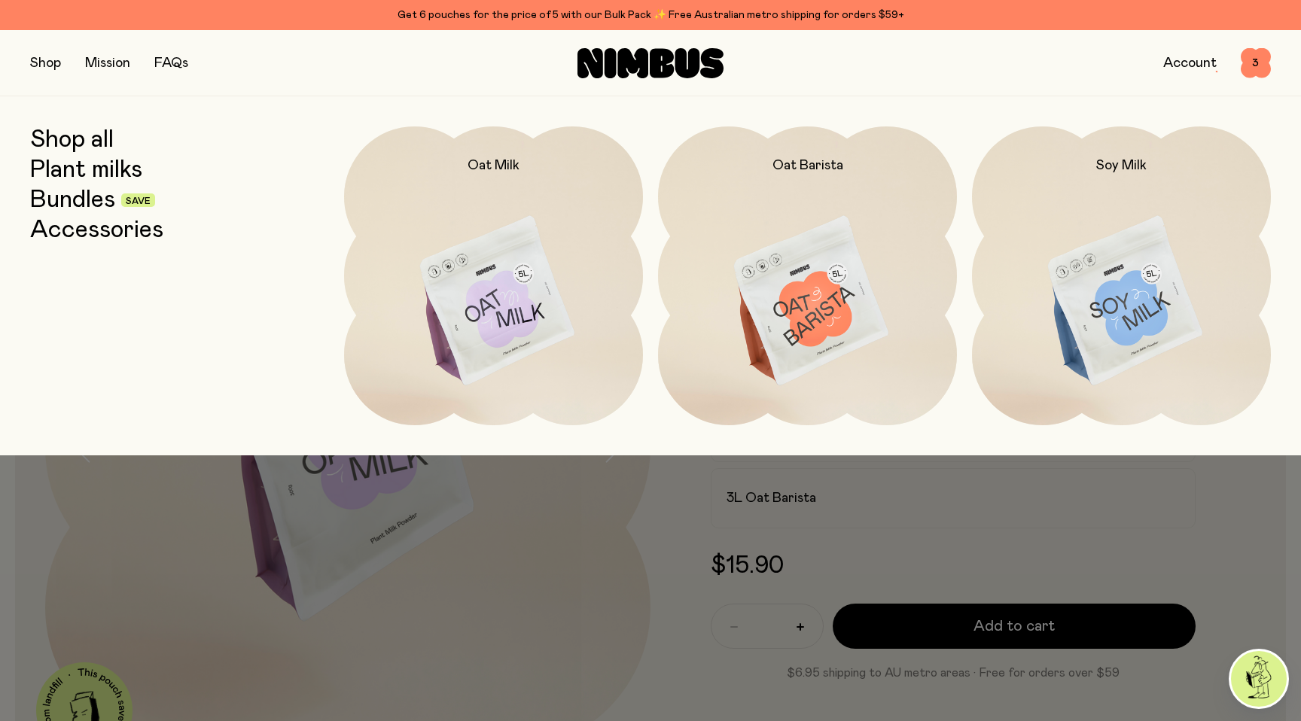
click at [107, 172] on link "Plant milks" at bounding box center [86, 170] width 112 height 27
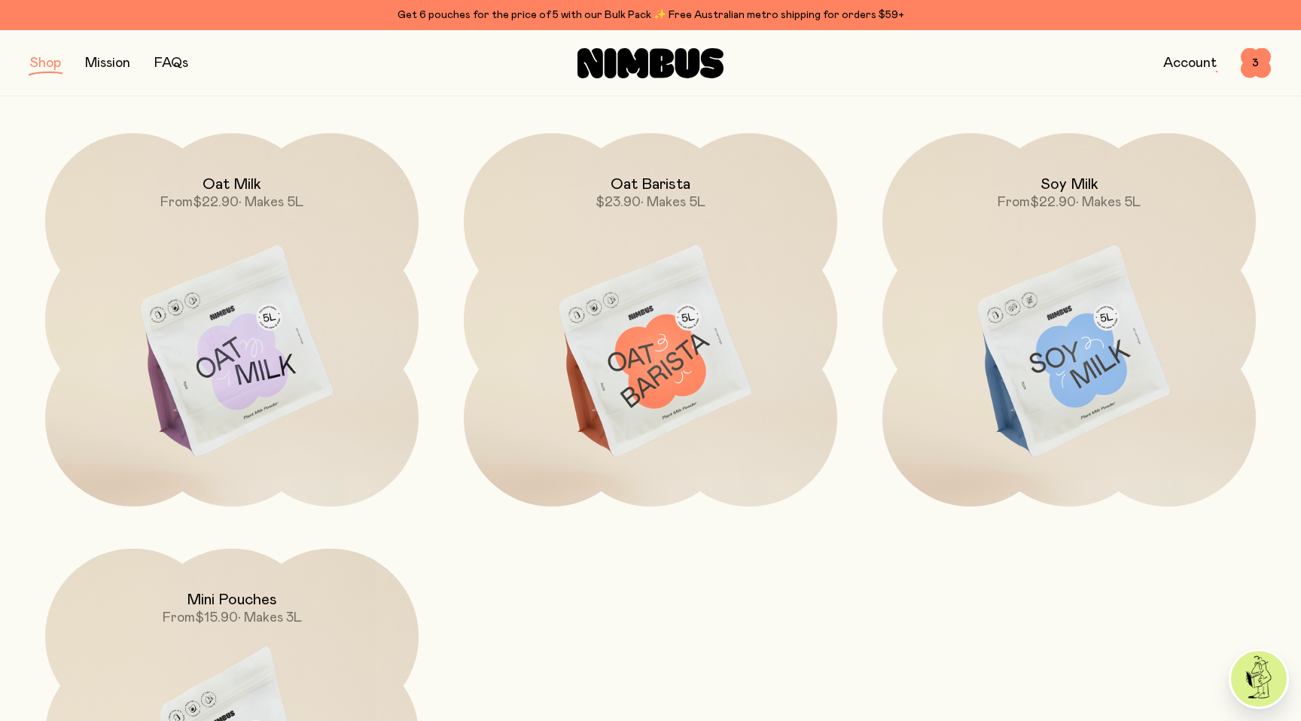
scroll to position [41, 0]
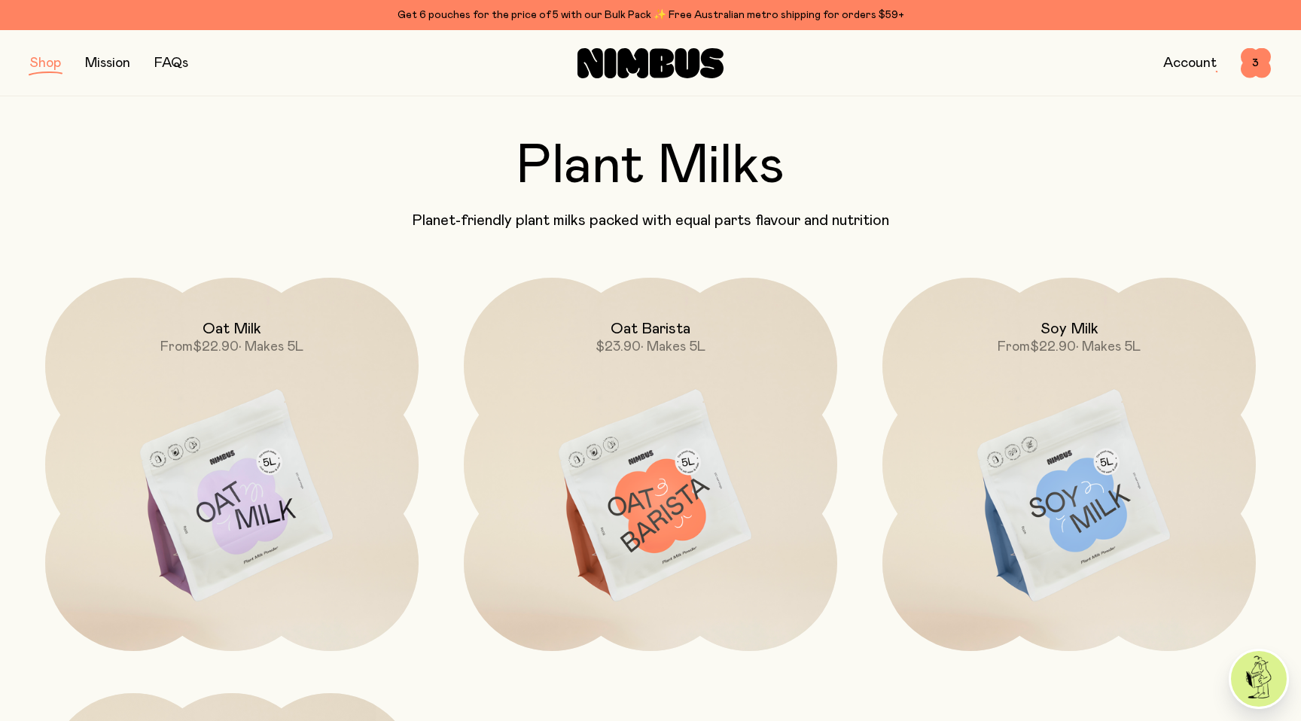
click at [46, 69] on button "button" at bounding box center [45, 63] width 31 height 21
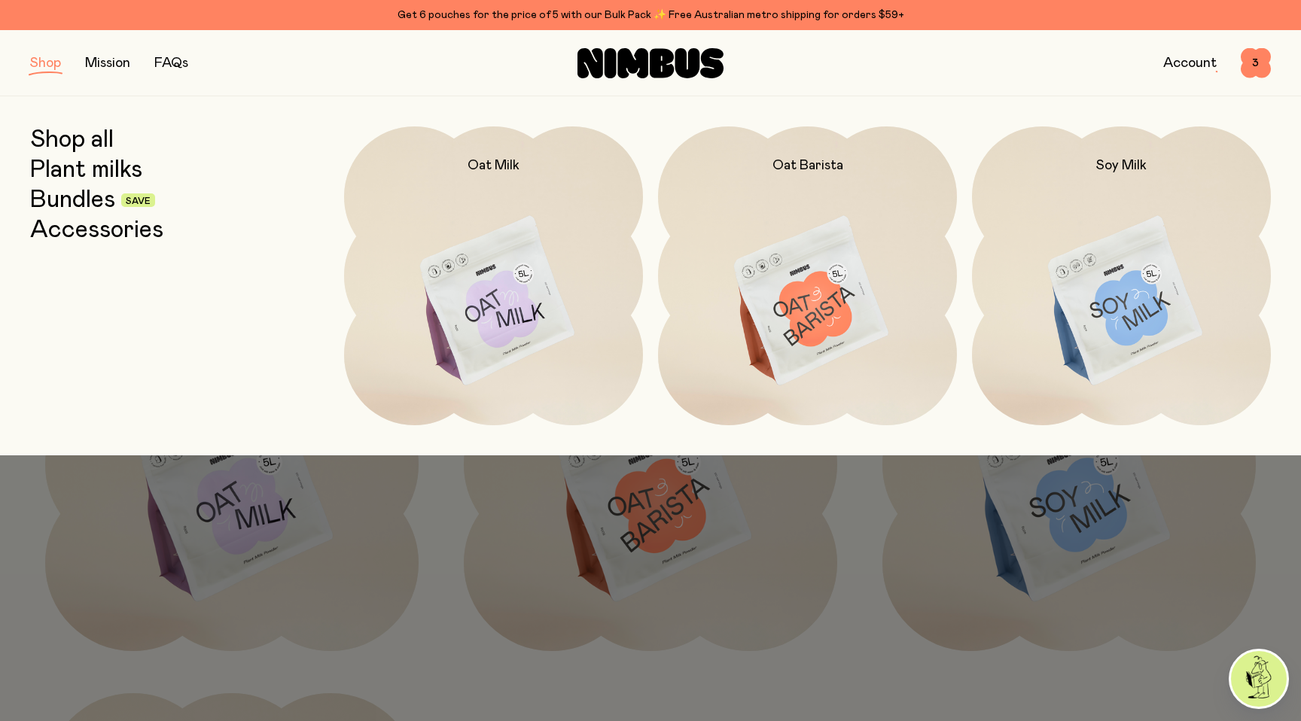
click at [76, 148] on link "Shop all" at bounding box center [72, 139] width 84 height 27
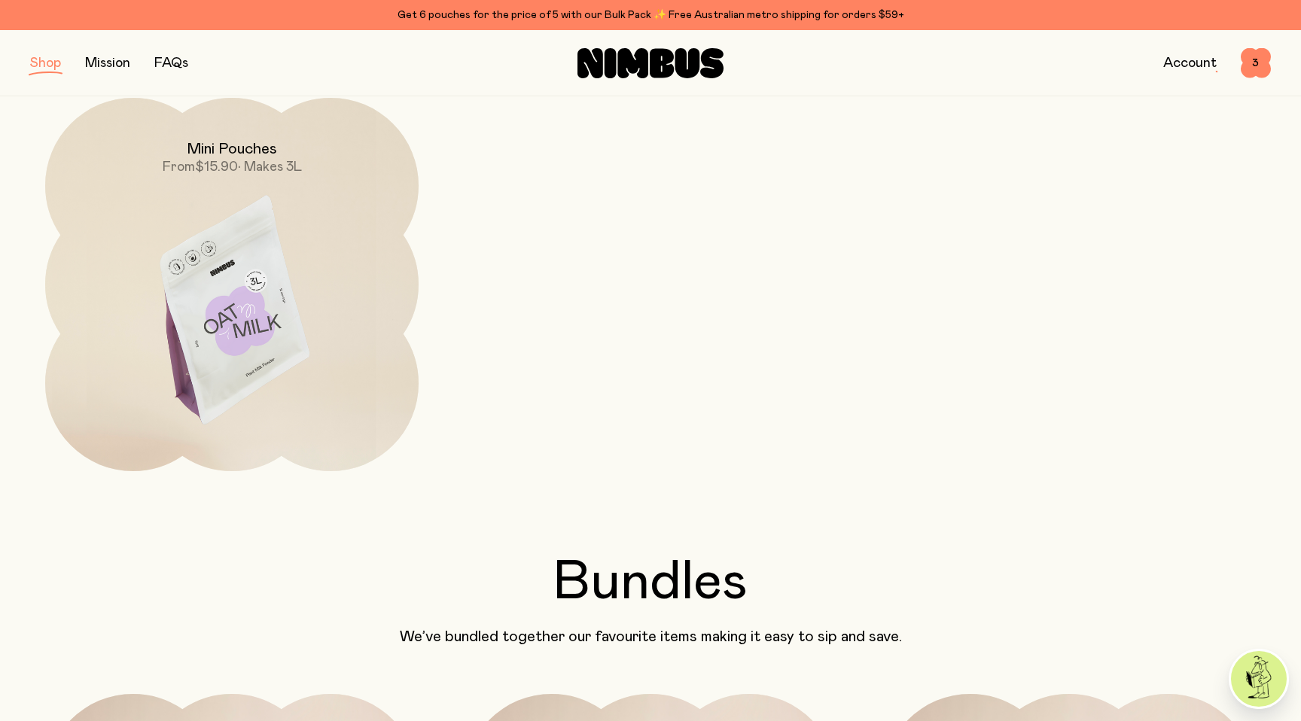
scroll to position [634, 0]
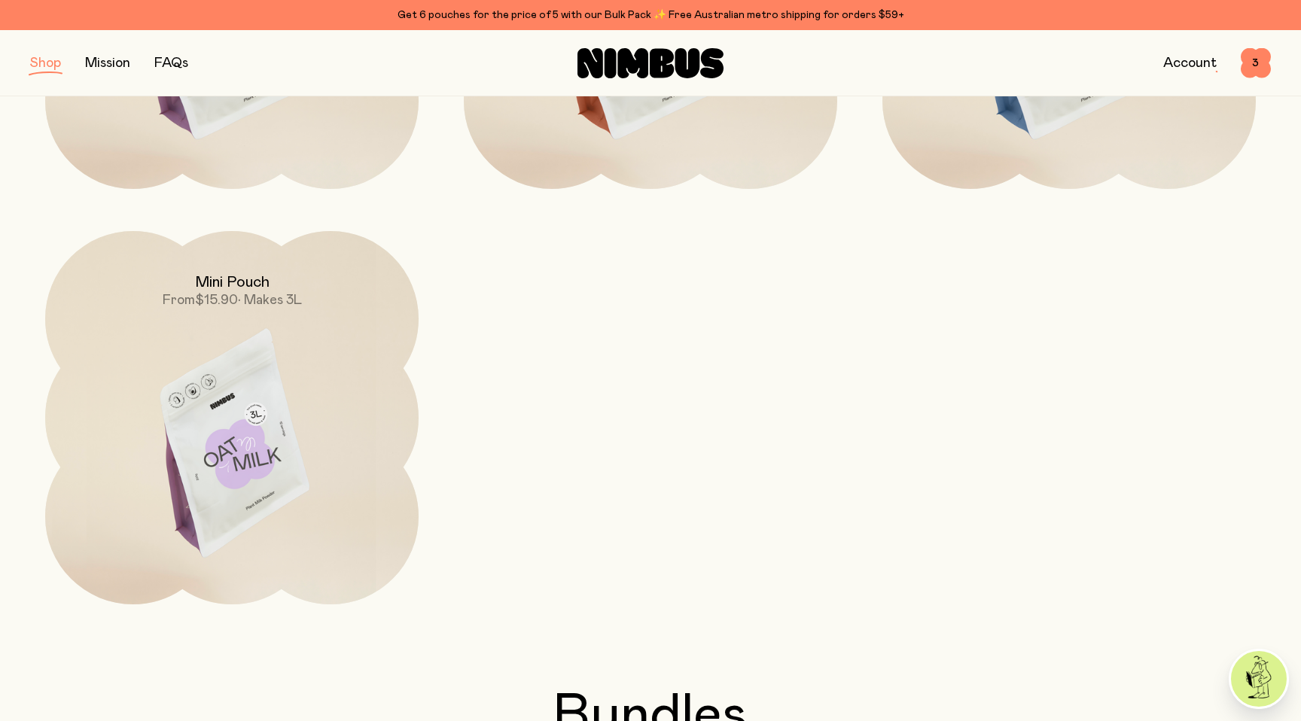
scroll to position [504, 0]
click at [238, 305] on span "• Makes 3L" at bounding box center [270, 301] width 64 height 14
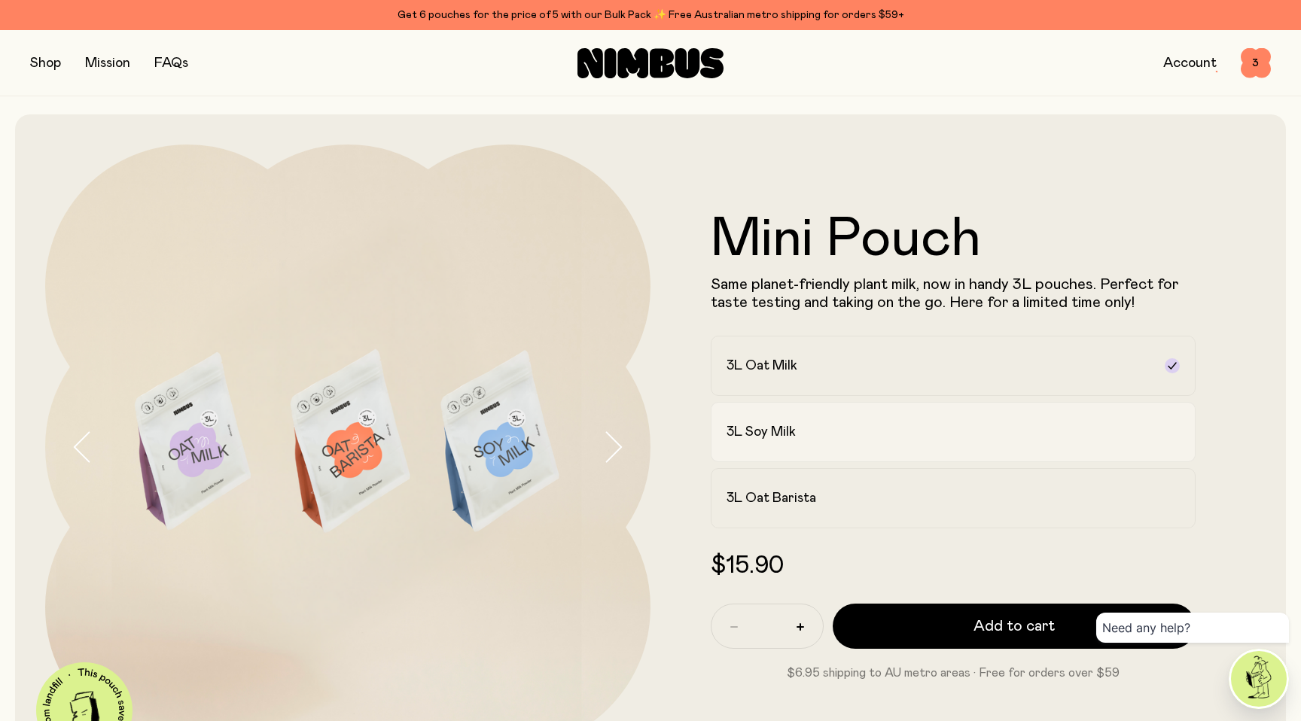
click at [824, 425] on div "3L Soy Milk" at bounding box center [940, 432] width 426 height 18
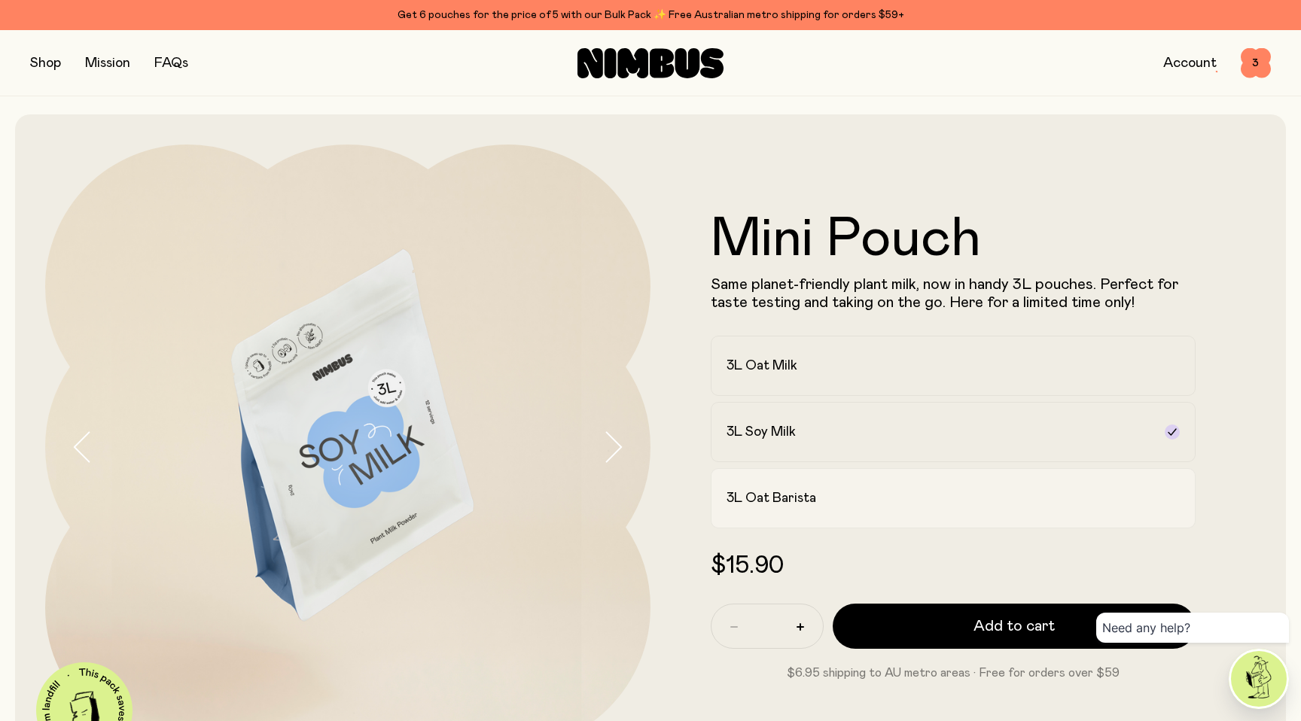
click at [812, 489] on h2 "3L Oat Barista" at bounding box center [772, 498] width 90 height 18
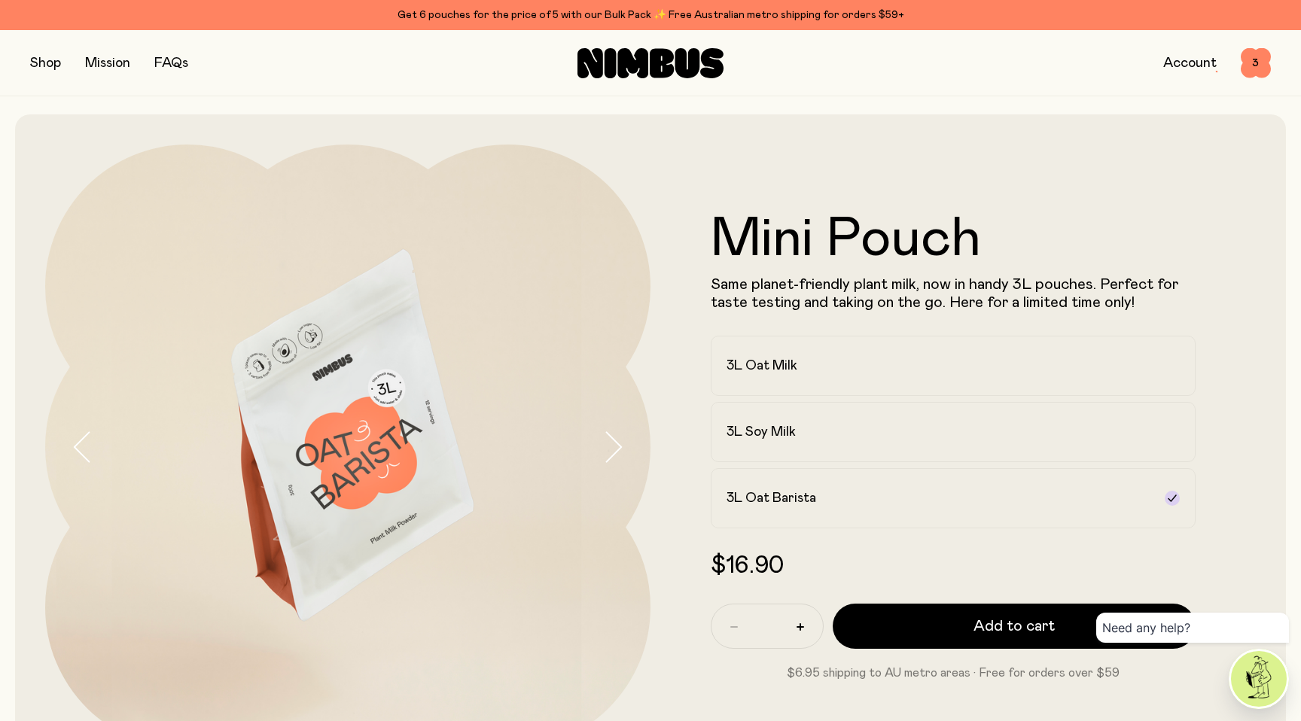
click at [41, 62] on button "button" at bounding box center [45, 63] width 31 height 21
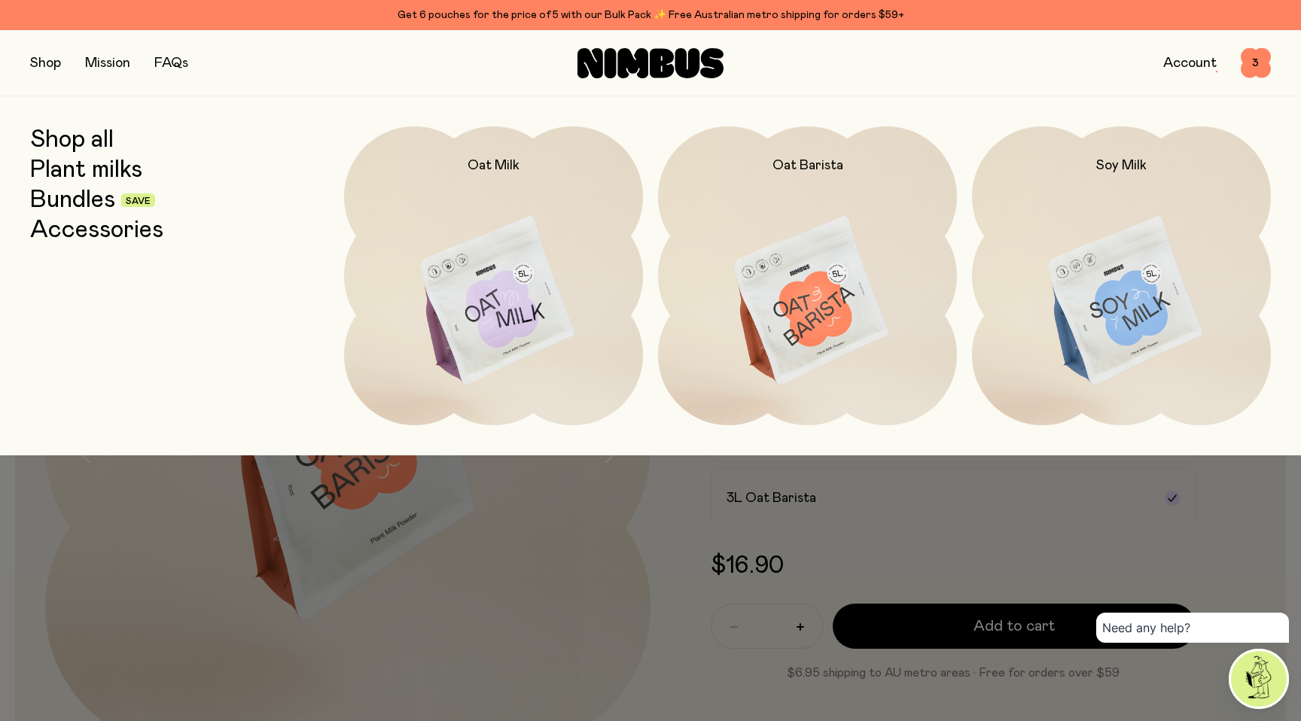
click at [105, 166] on link "Plant milks" at bounding box center [86, 170] width 112 height 27
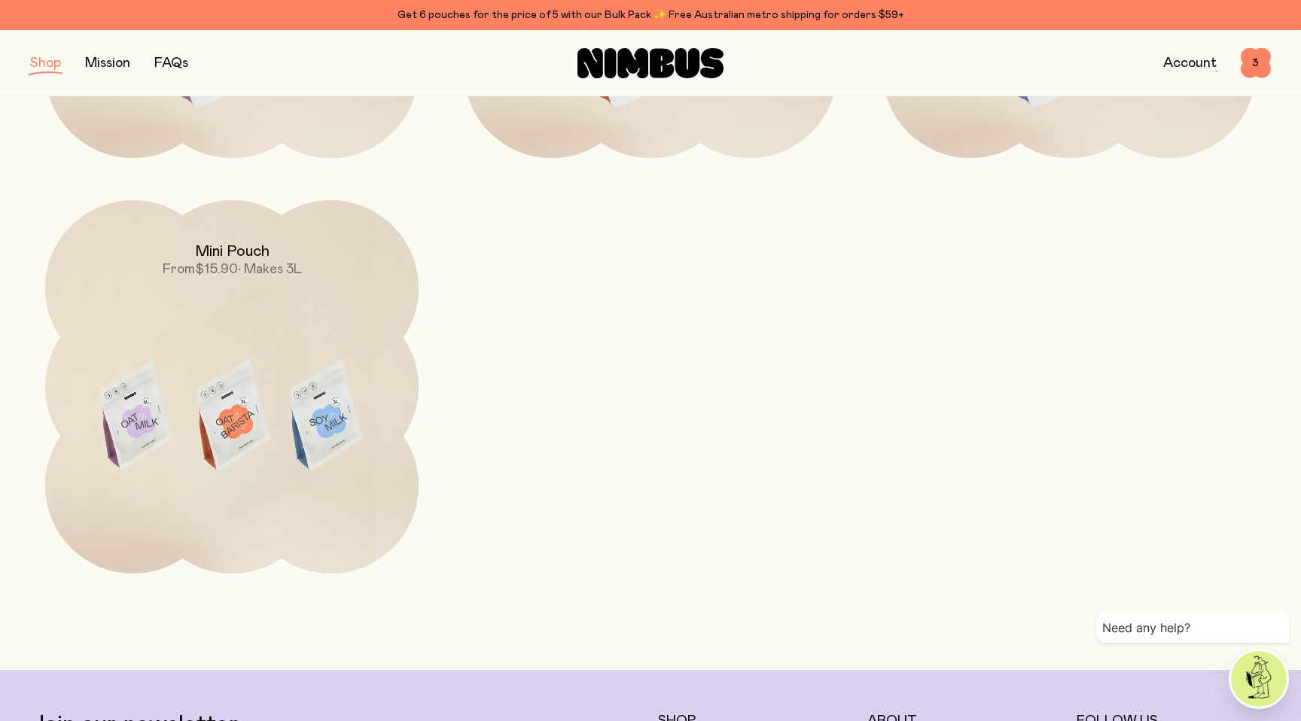
scroll to position [540, 0]
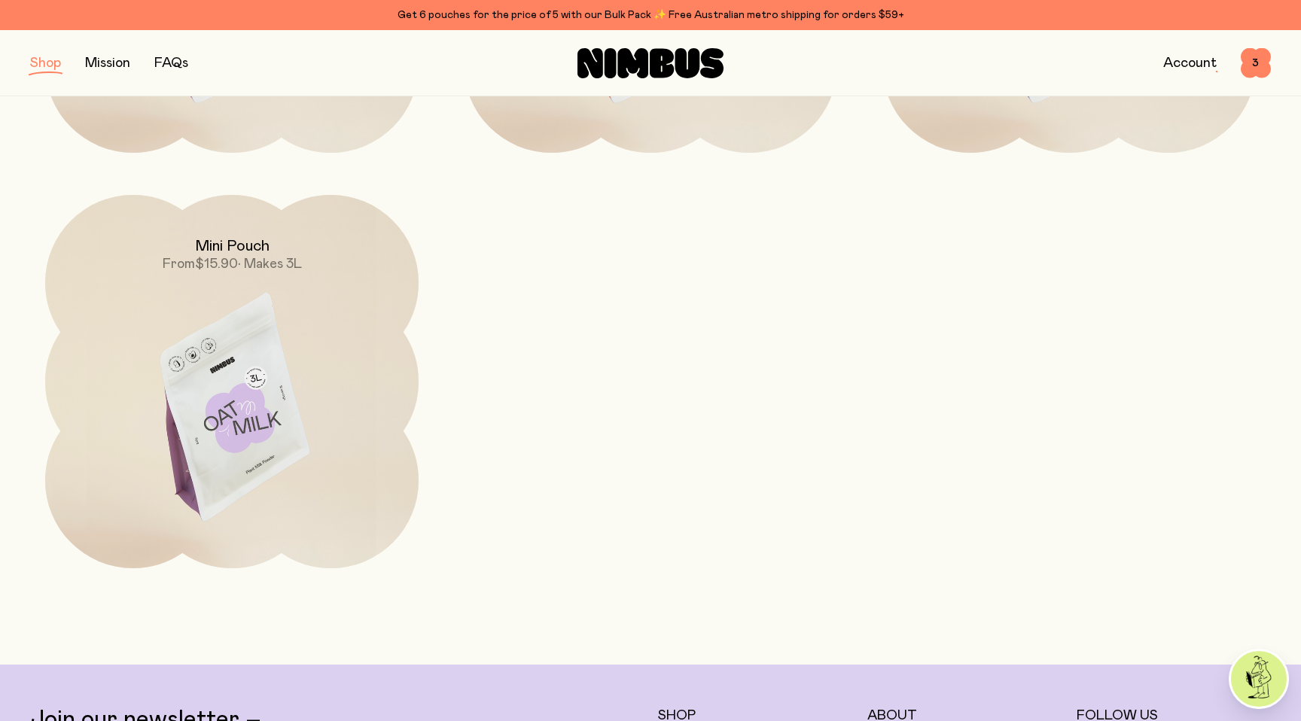
click at [341, 309] on img at bounding box center [231, 414] width 373 height 439
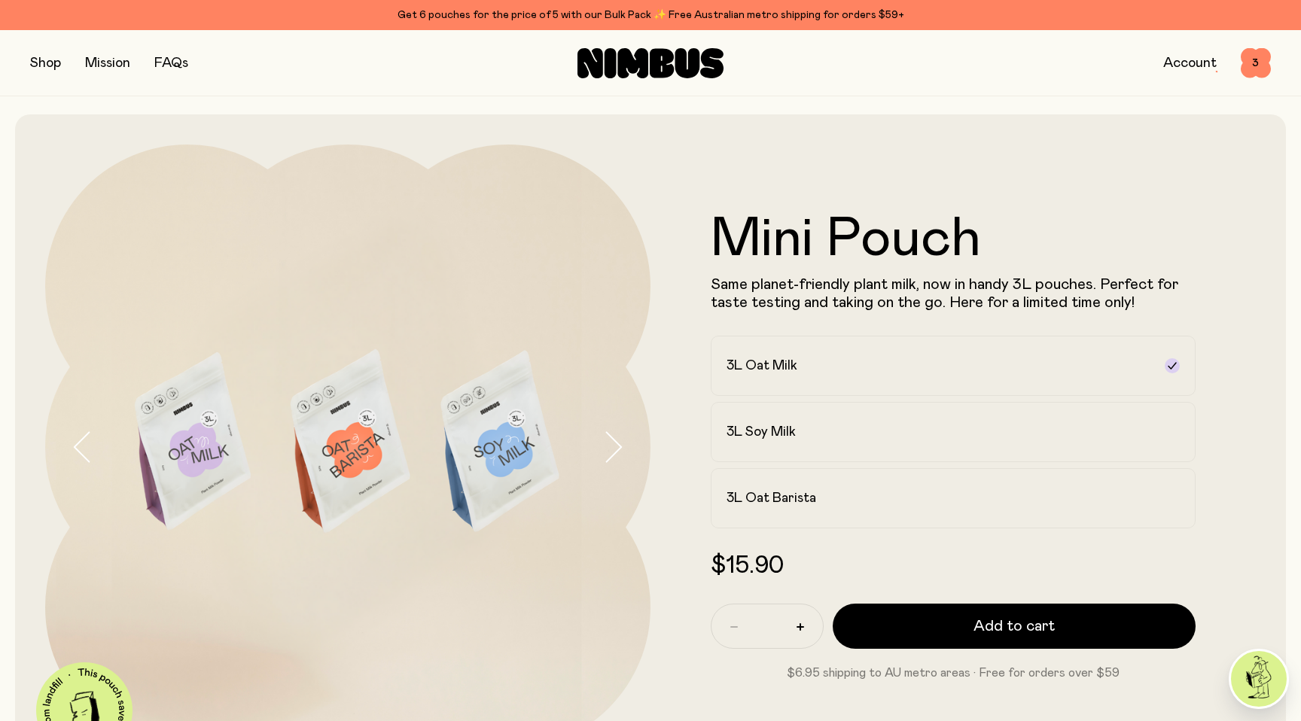
click at [615, 449] on icon "button" at bounding box center [612, 447] width 21 height 32
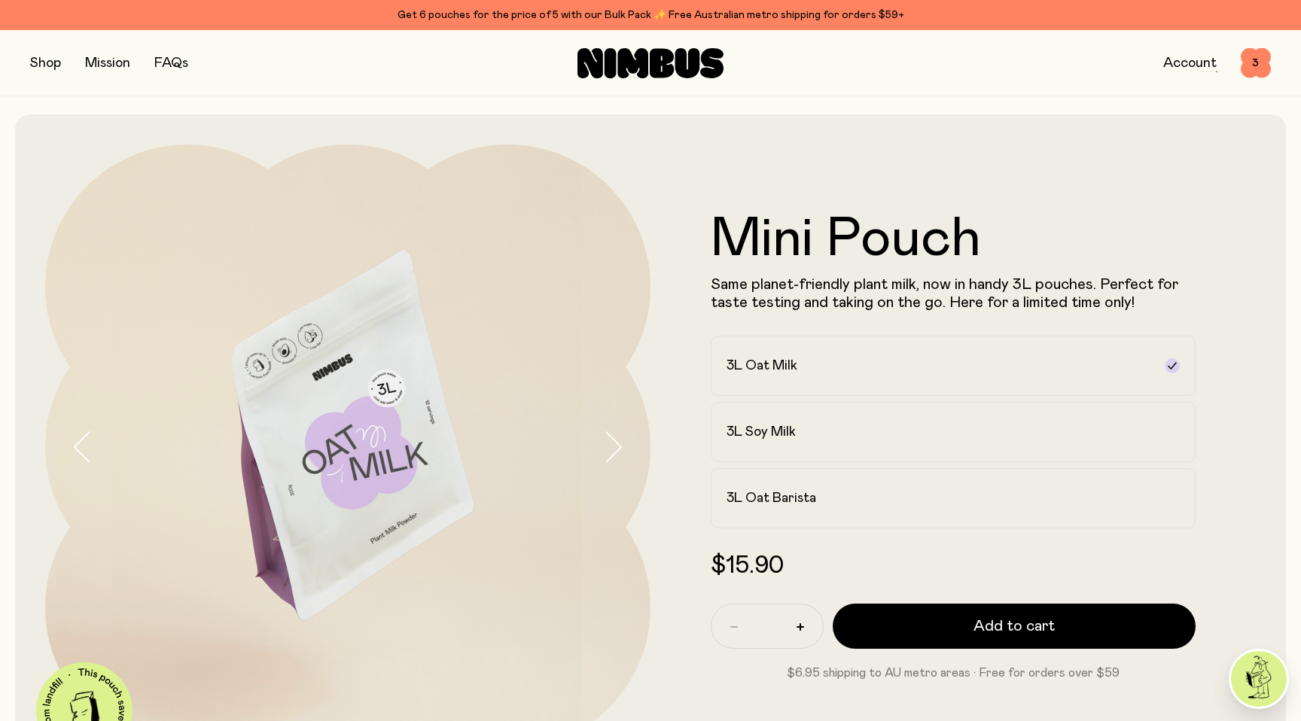
click at [615, 449] on icon "button" at bounding box center [612, 447] width 21 height 32
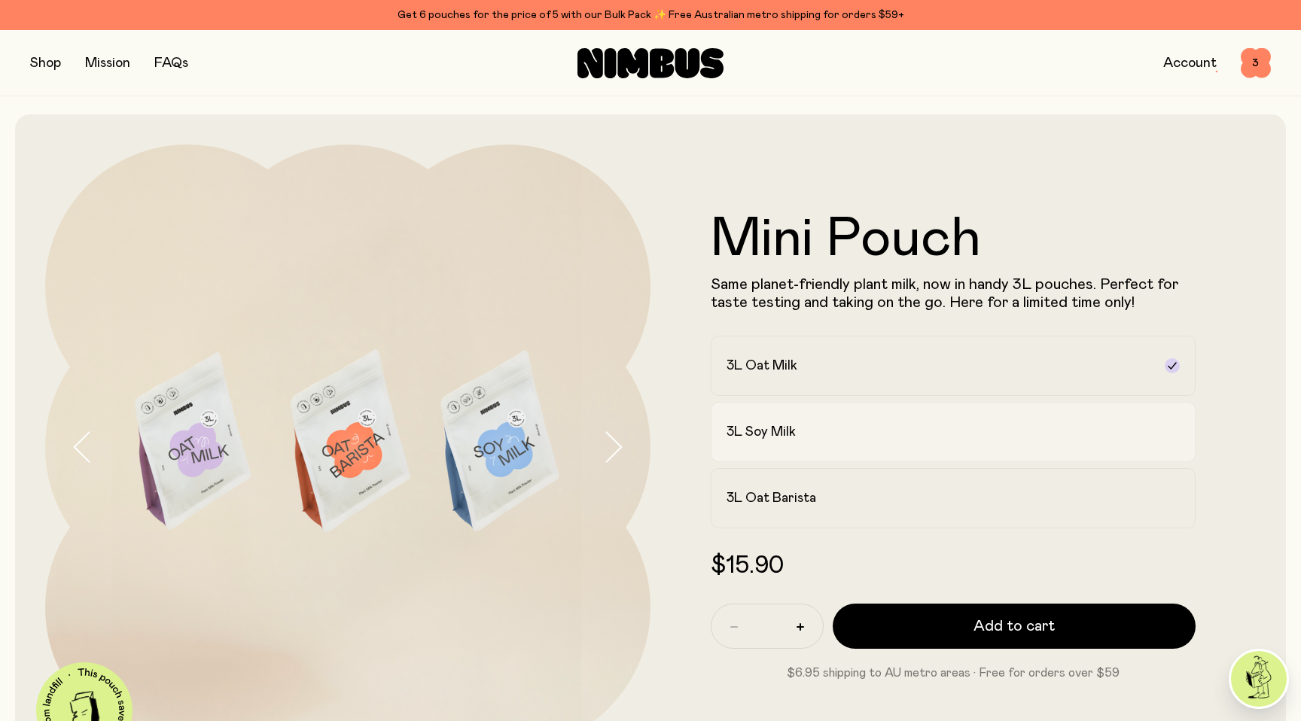
click at [757, 437] on h2 "3L Soy Milk" at bounding box center [761, 432] width 69 height 18
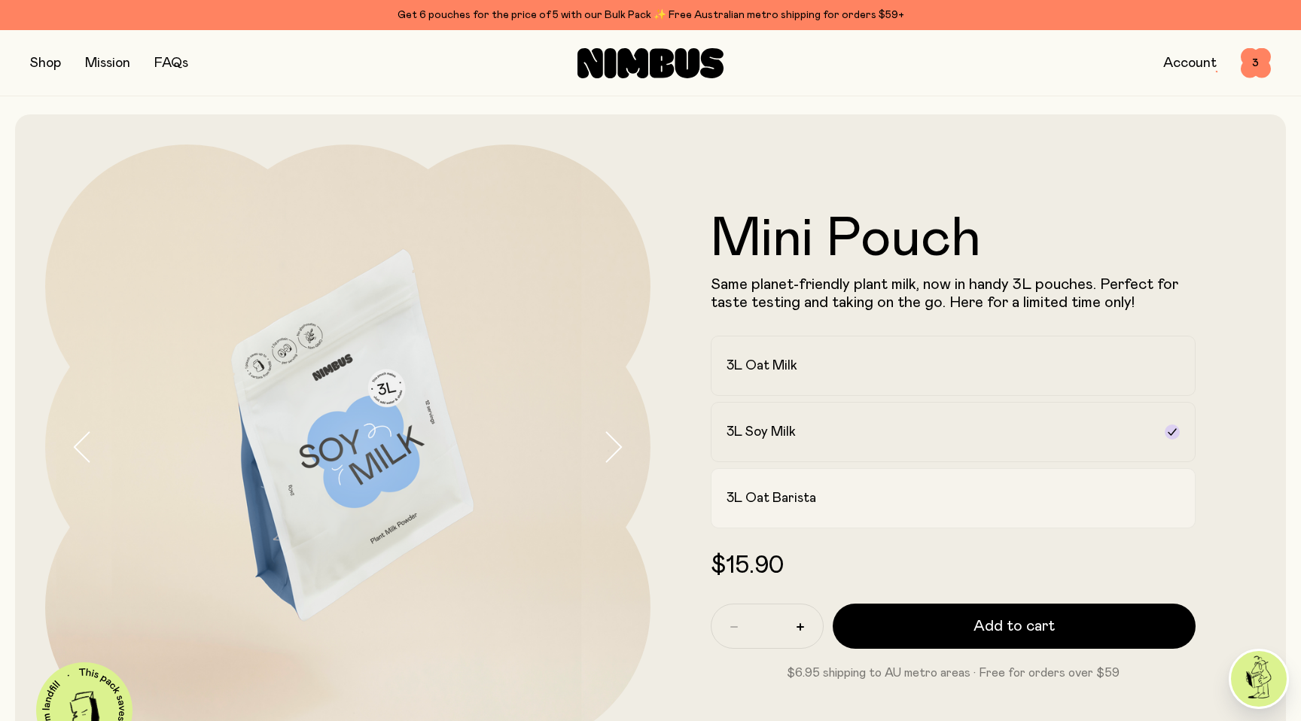
click at [794, 519] on label "3L Oat Barista" at bounding box center [953, 498] width 485 height 60
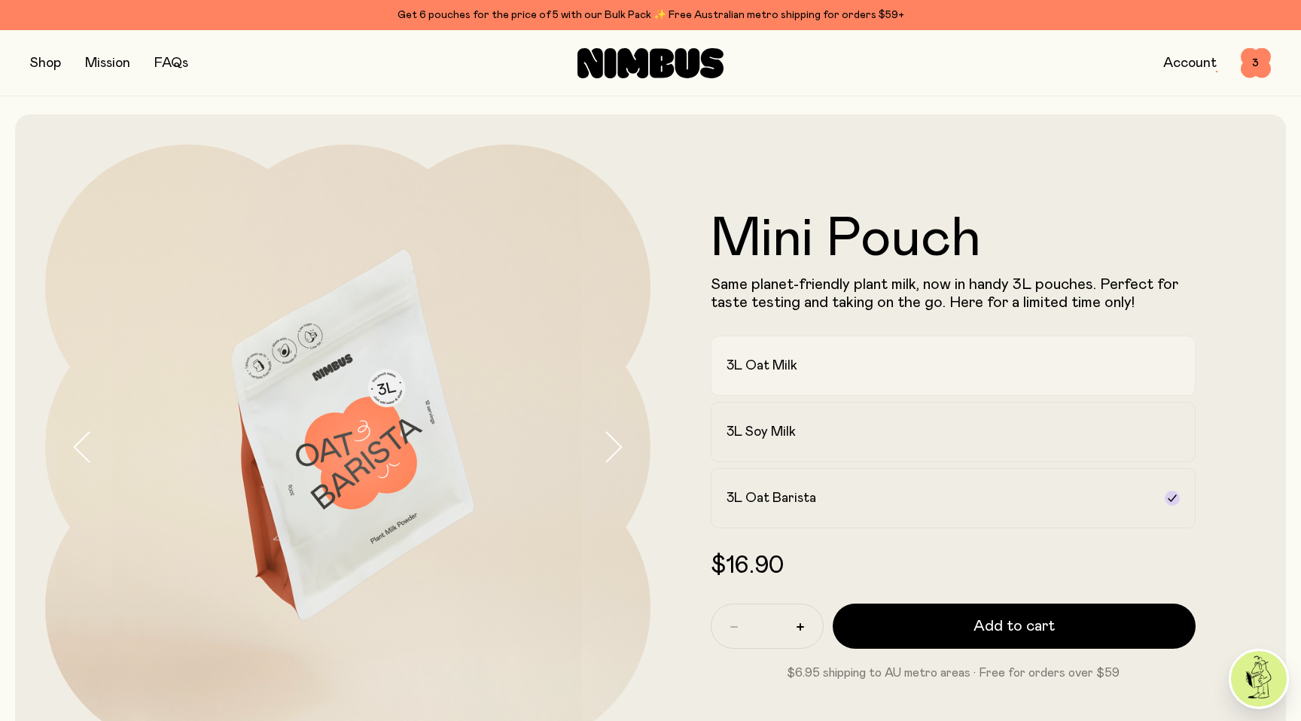
click at [747, 367] on h2 "3L Oat Milk" at bounding box center [762, 366] width 71 height 18
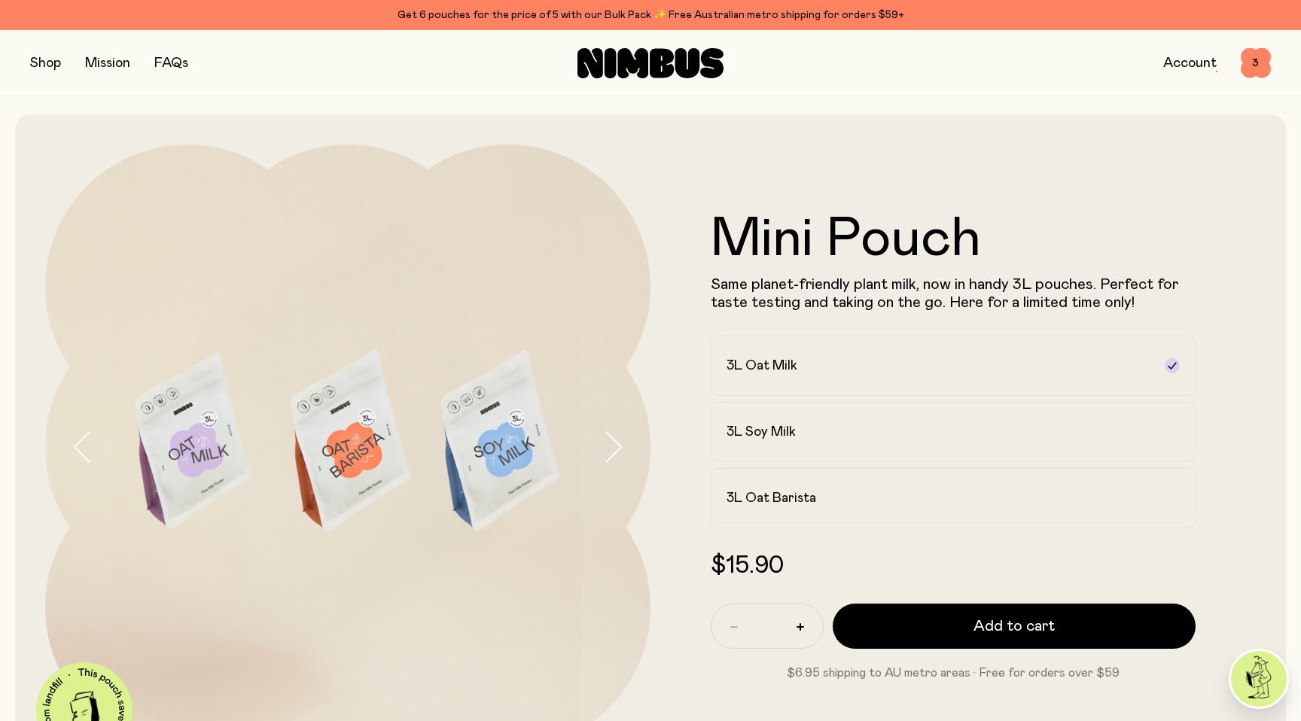
click at [614, 450] on icon "button" at bounding box center [612, 447] width 21 height 32
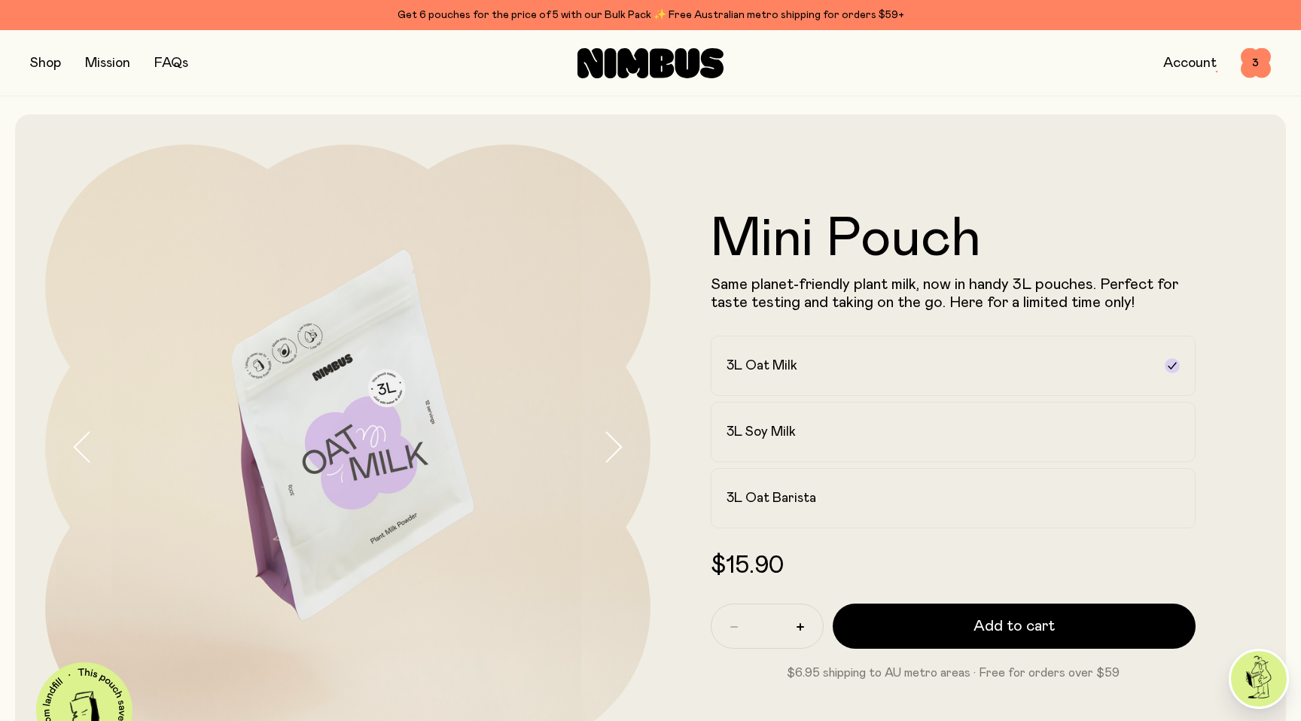
click at [41, 67] on button "button" at bounding box center [45, 63] width 31 height 21
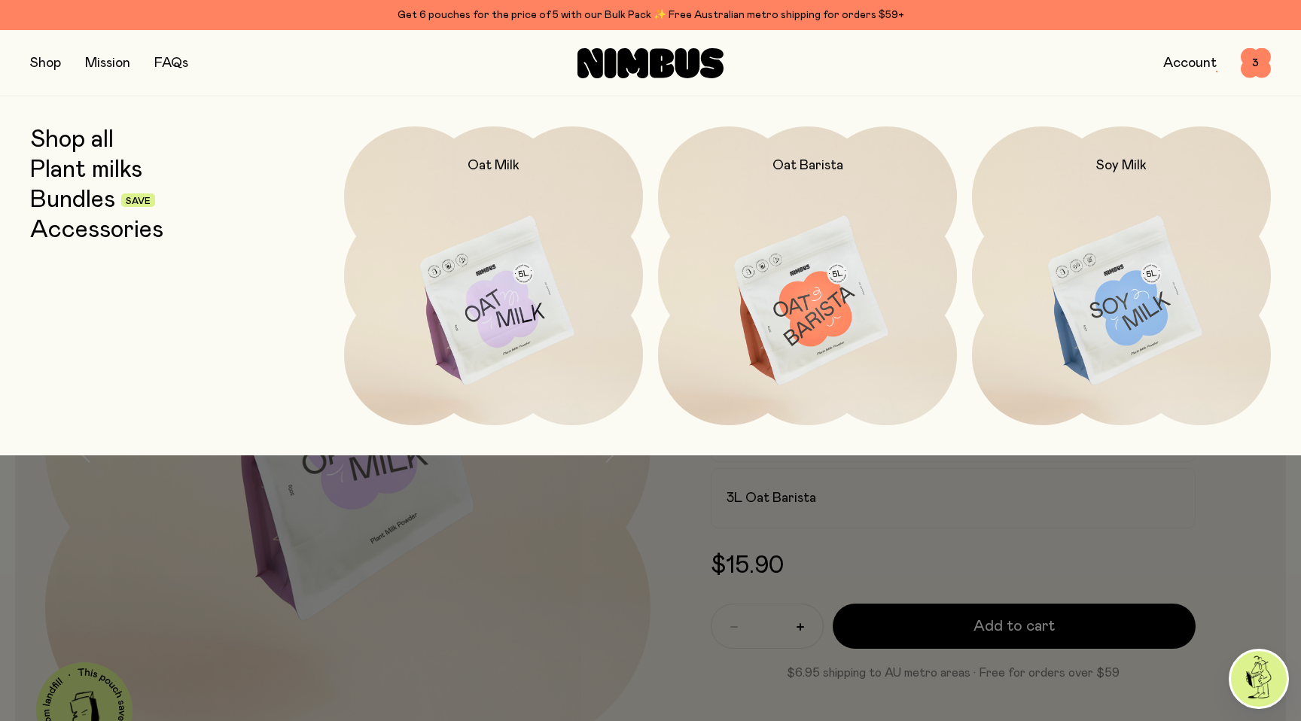
click at [96, 176] on link "Plant milks" at bounding box center [86, 170] width 112 height 27
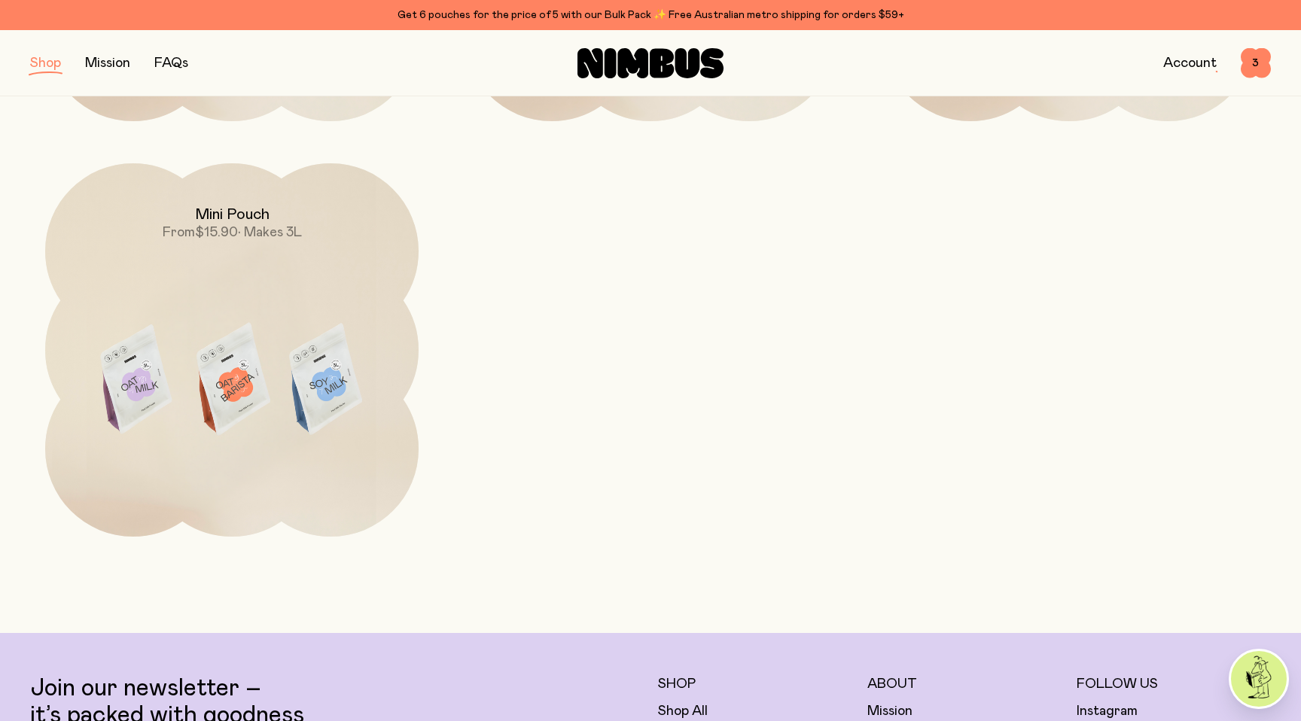
scroll to position [572, 0]
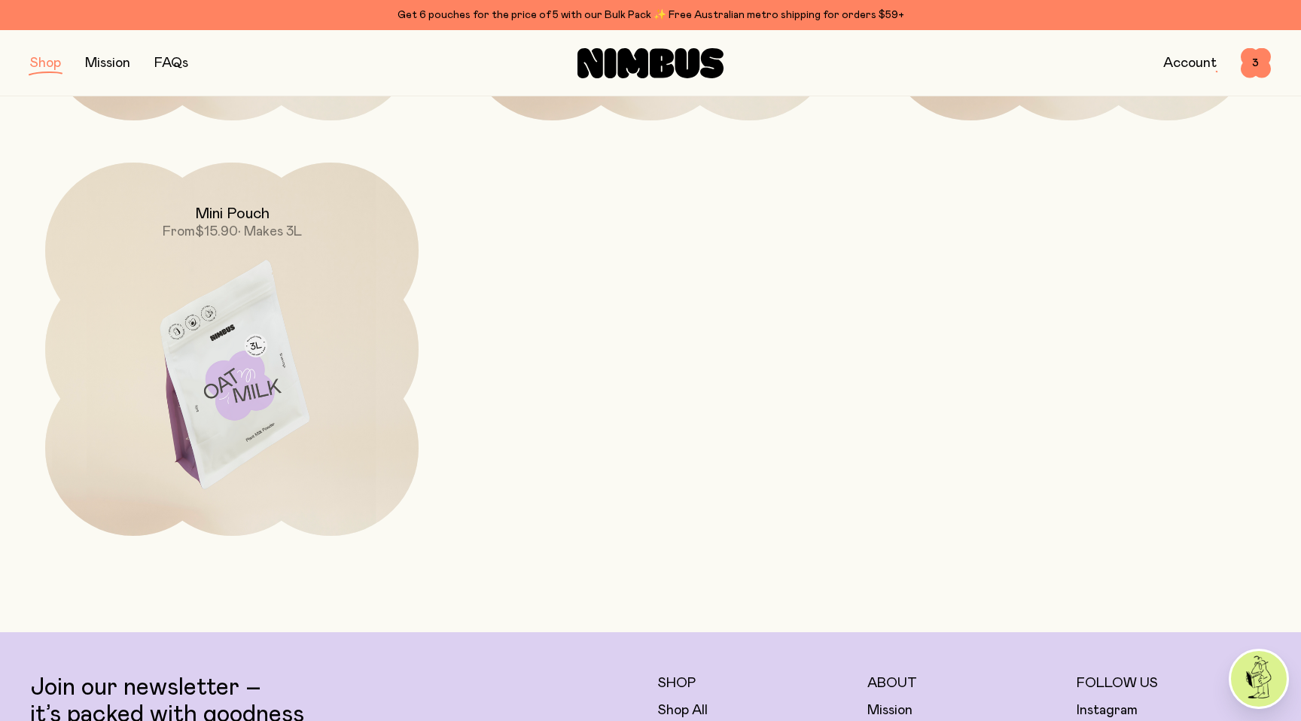
click at [354, 285] on img at bounding box center [231, 382] width 373 height 439
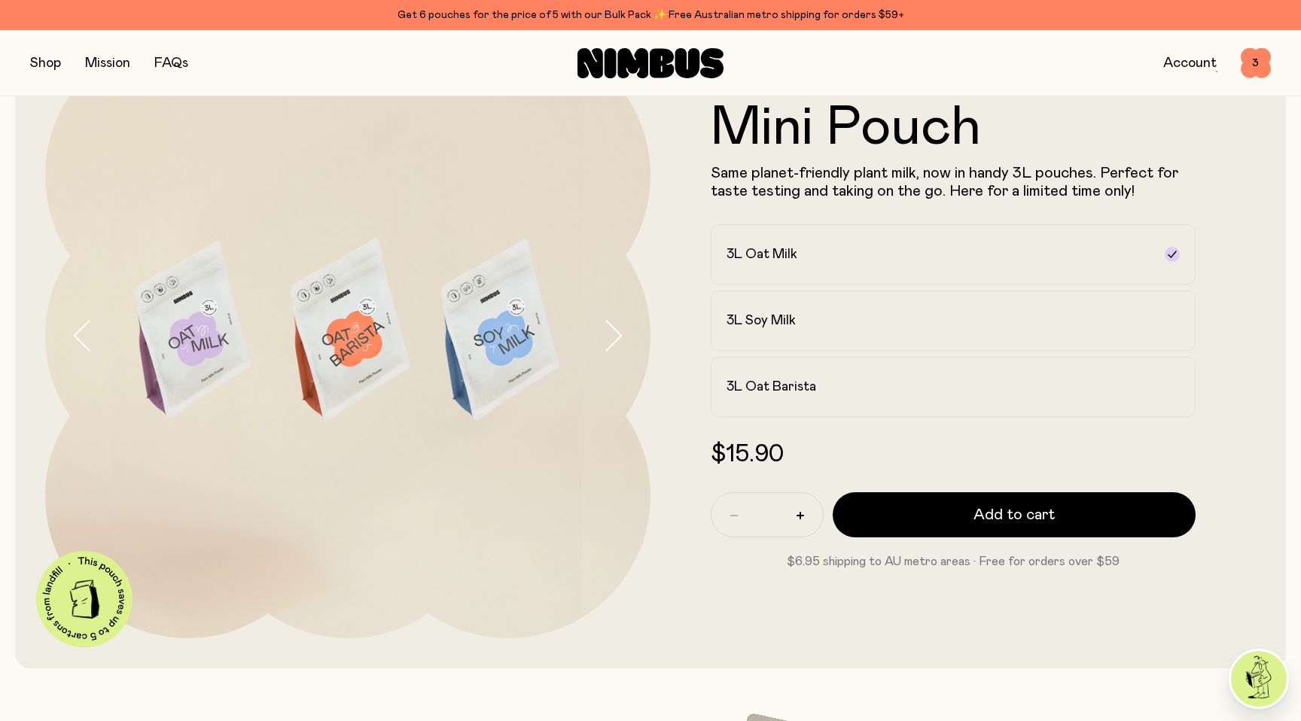
scroll to position [115, 0]
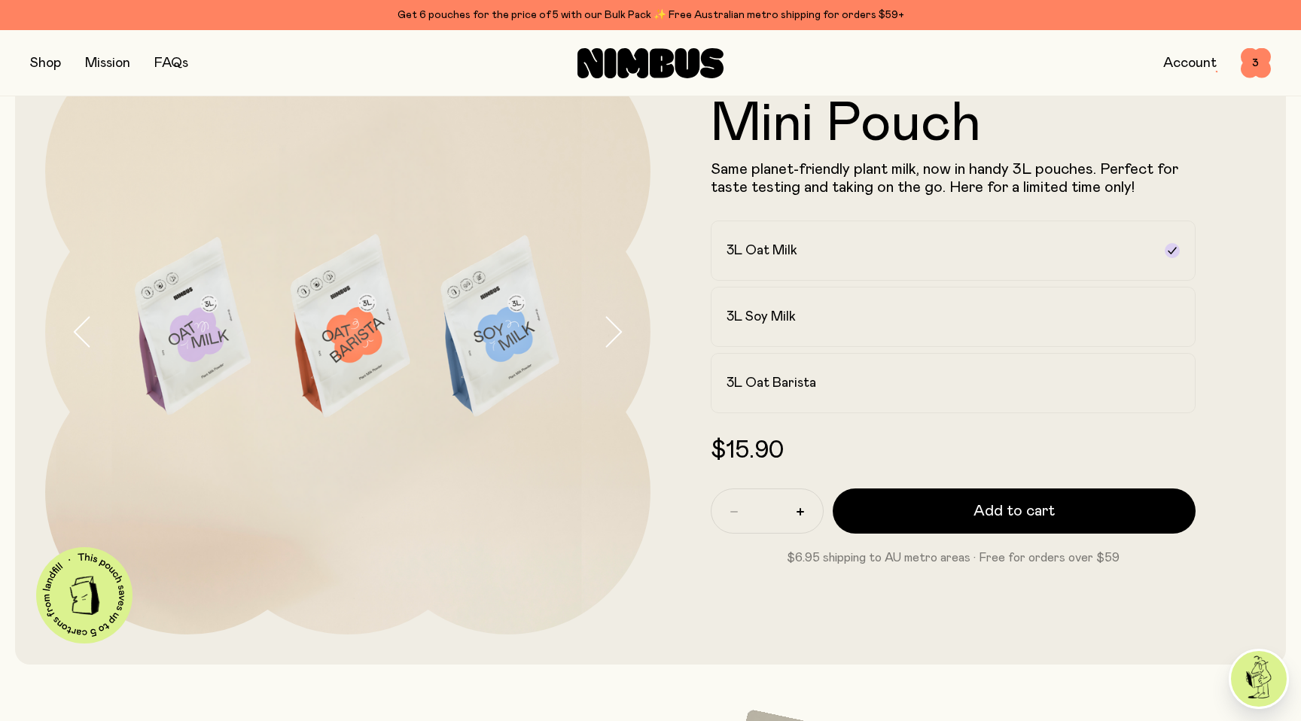
click at [614, 330] on icon "button" at bounding box center [612, 332] width 21 height 32
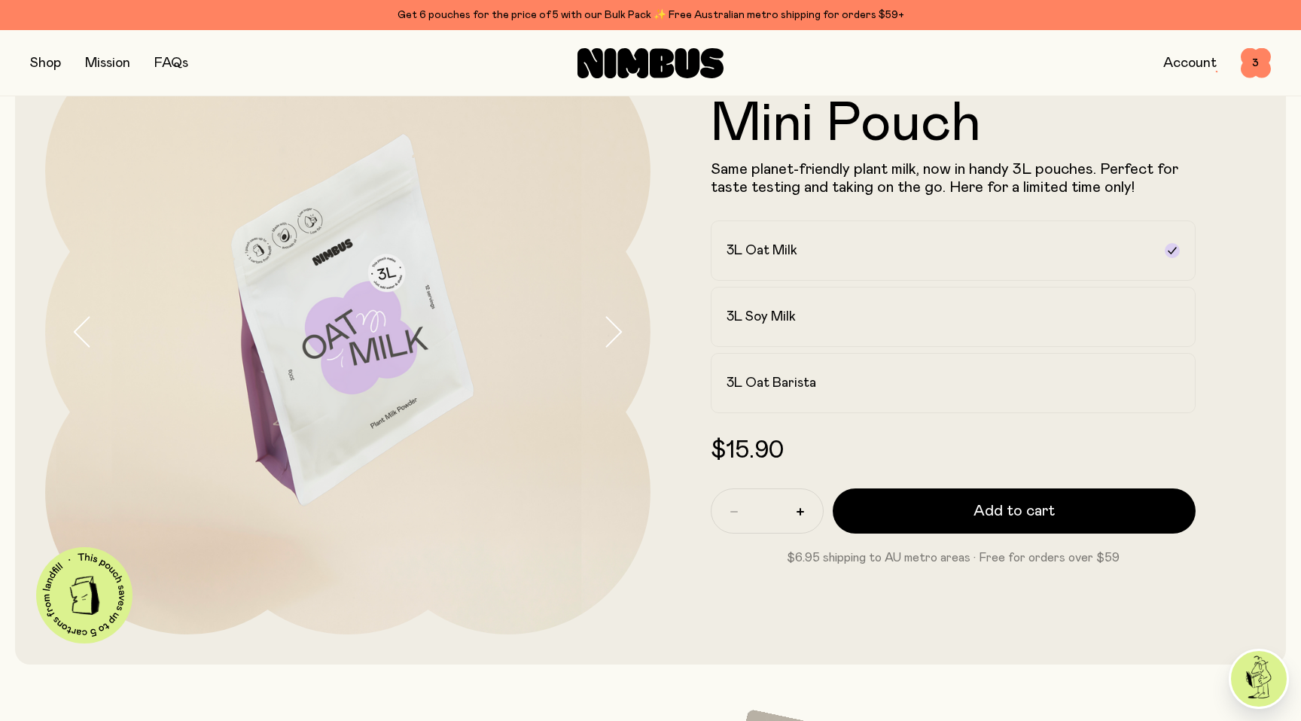
click at [80, 334] on icon "button" at bounding box center [82, 332] width 21 height 32
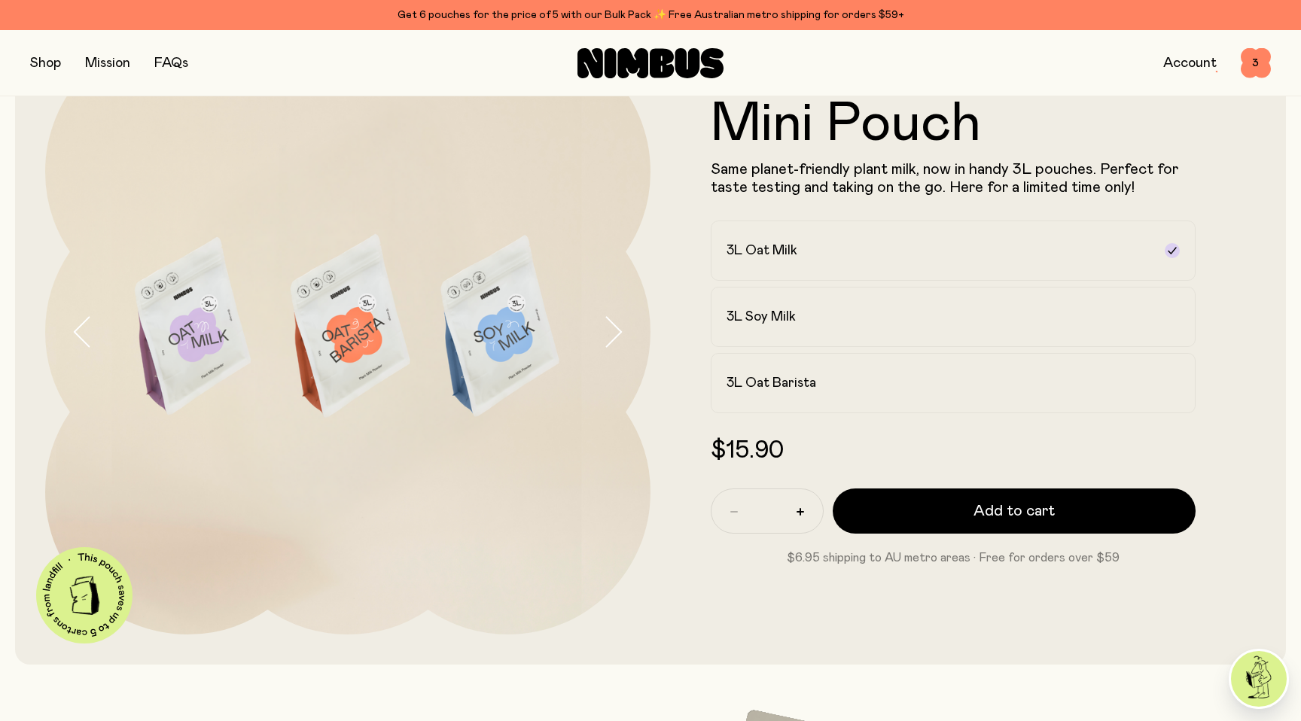
click at [621, 334] on icon "button" at bounding box center [612, 332] width 21 height 32
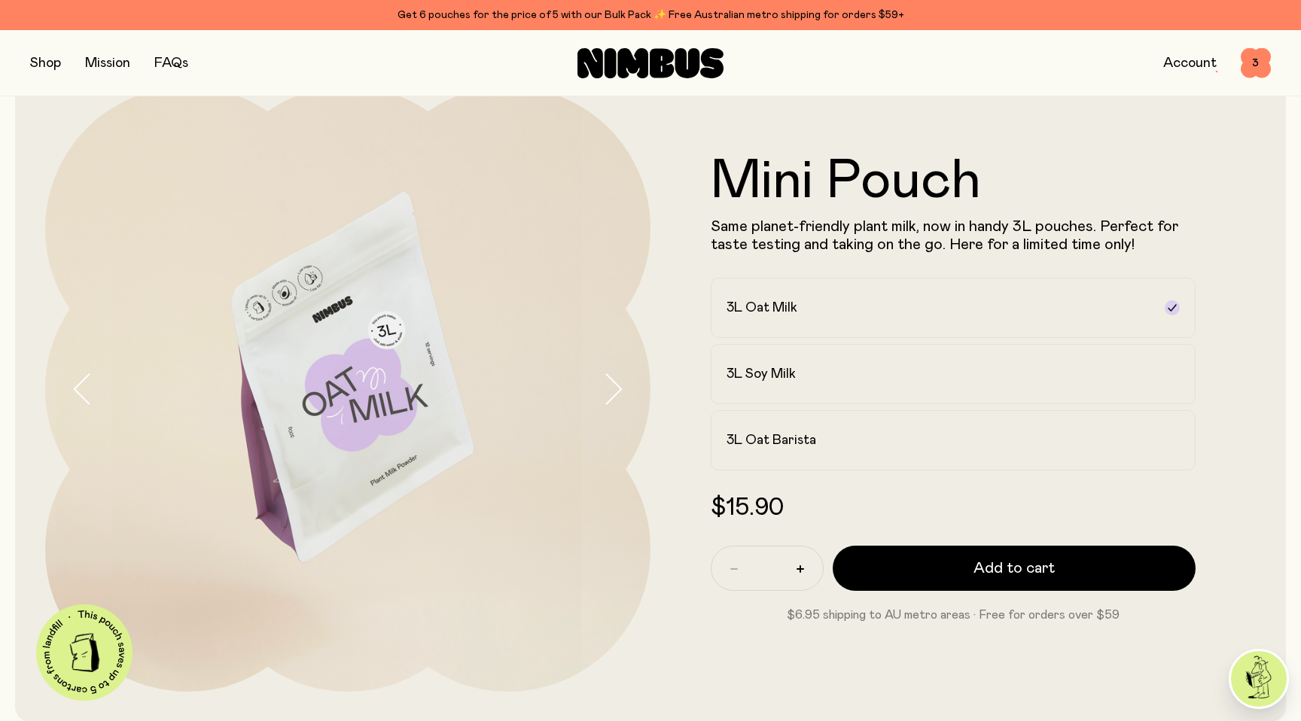
scroll to position [51, 0]
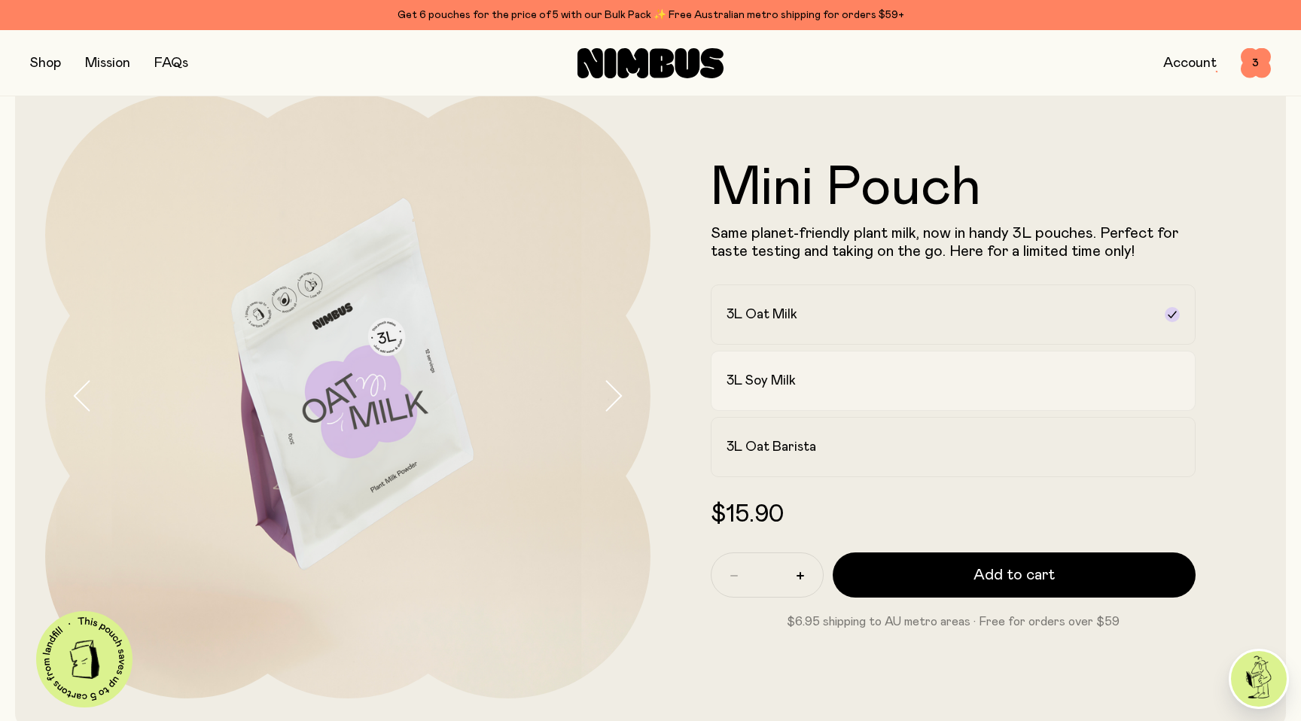
click at [761, 382] on h2 "3L Soy Milk" at bounding box center [761, 381] width 69 height 18
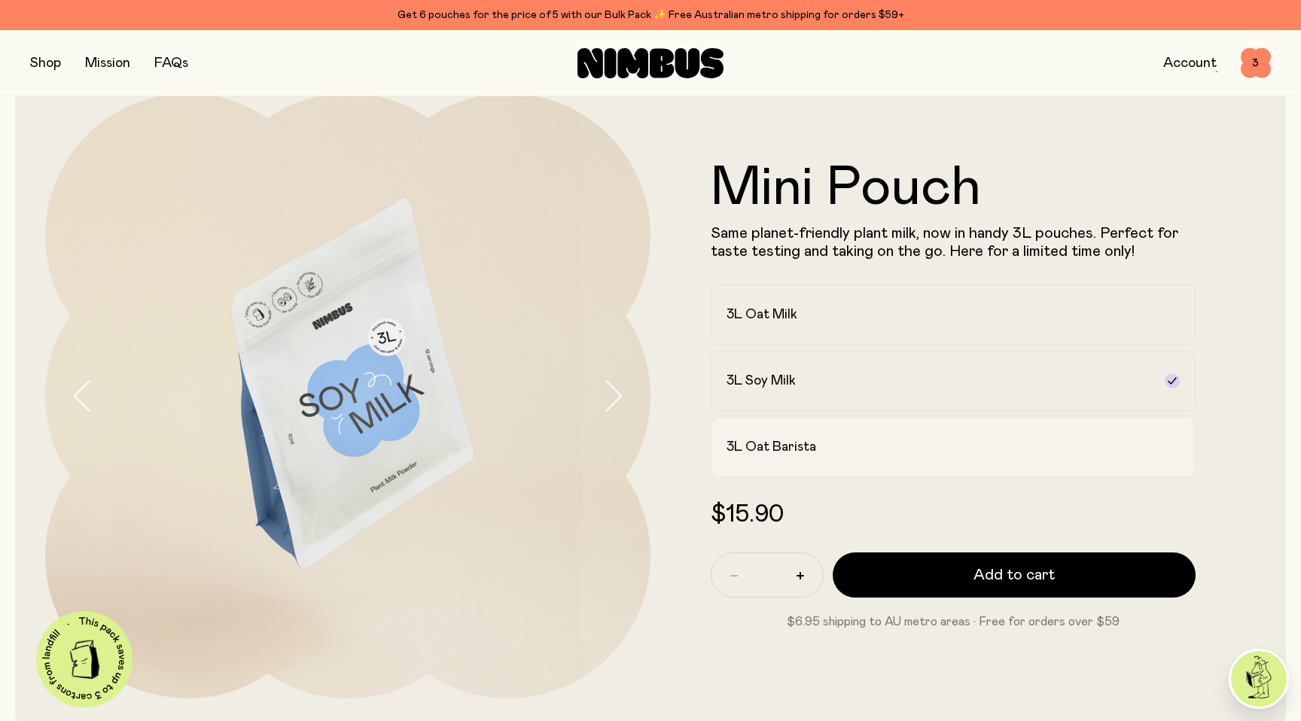
click at [769, 449] on h2 "3L Oat Barista" at bounding box center [772, 447] width 90 height 18
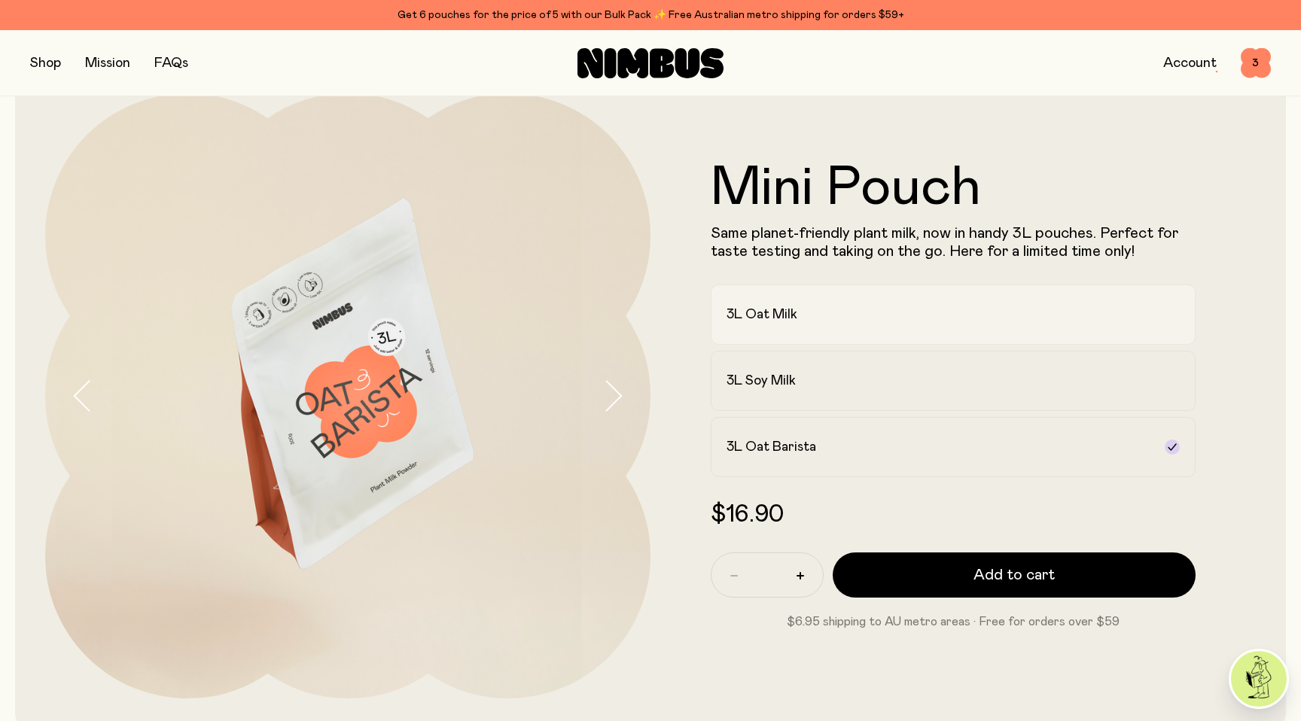
click at [750, 316] on h2 "3L Oat Milk" at bounding box center [762, 315] width 71 height 18
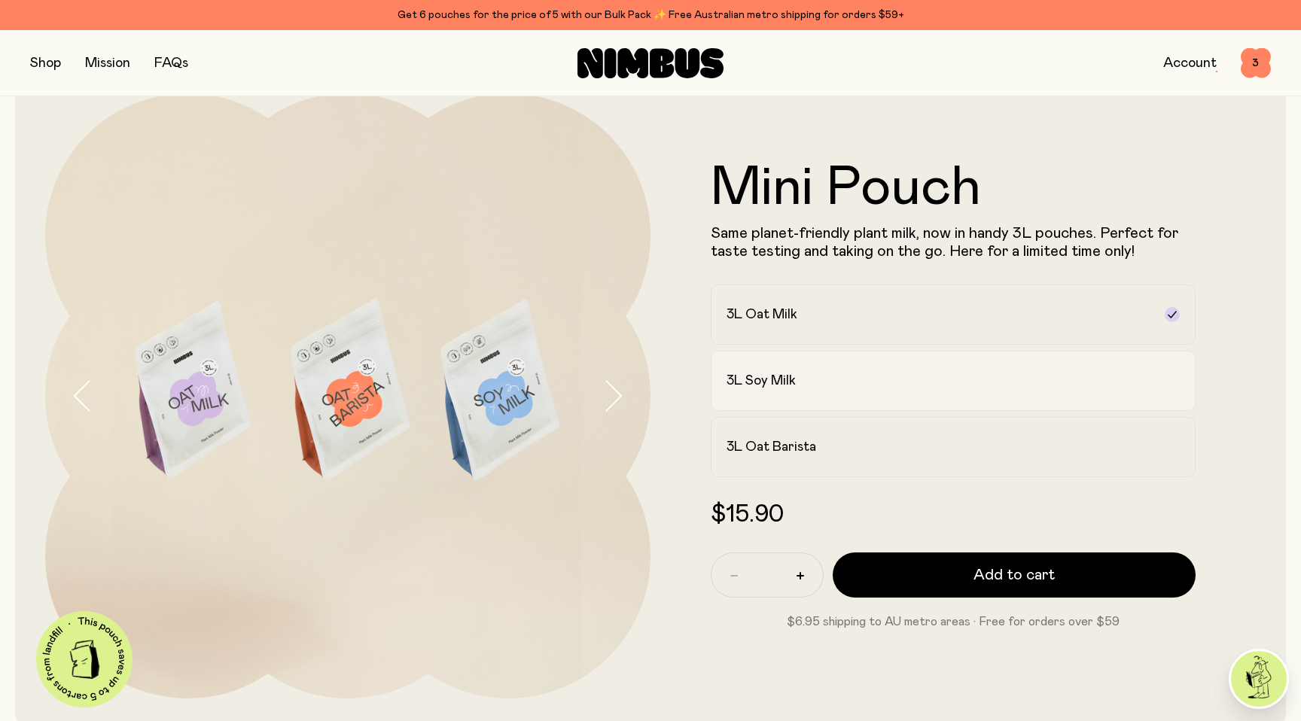
click at [755, 390] on label "3L Soy Milk" at bounding box center [953, 381] width 485 height 60
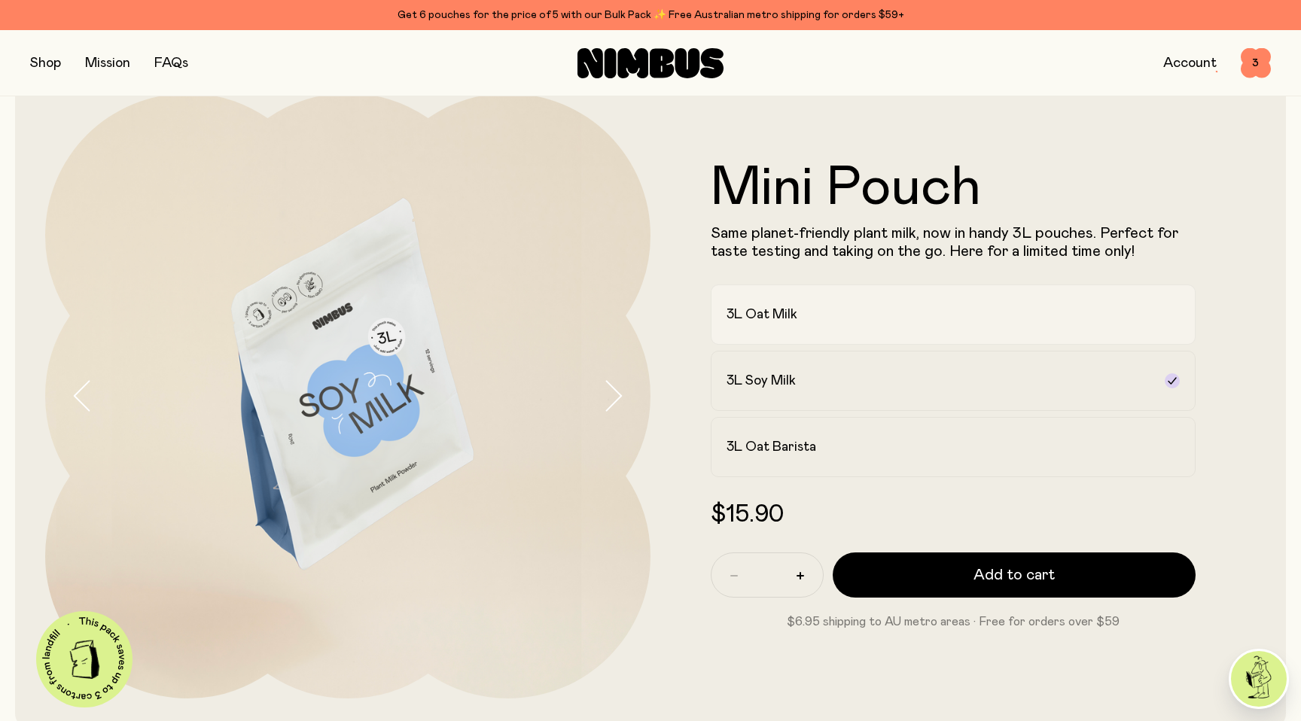
click at [759, 314] on h2 "3L Oat Milk" at bounding box center [762, 315] width 71 height 18
